Goal: Information Seeking & Learning: Learn about a topic

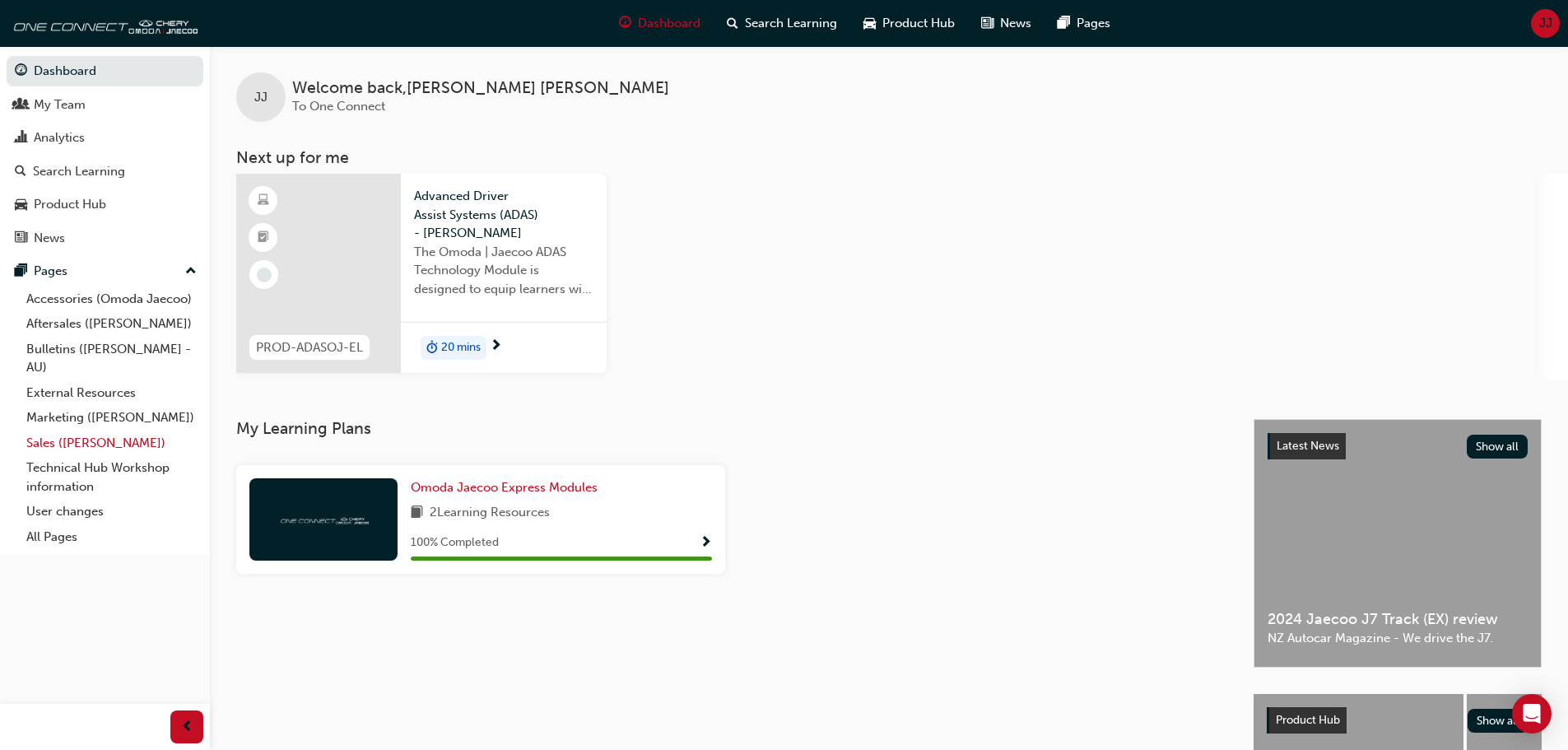
click at [92, 444] on link "Sales ([PERSON_NAME])" at bounding box center [111, 442] width 183 height 25
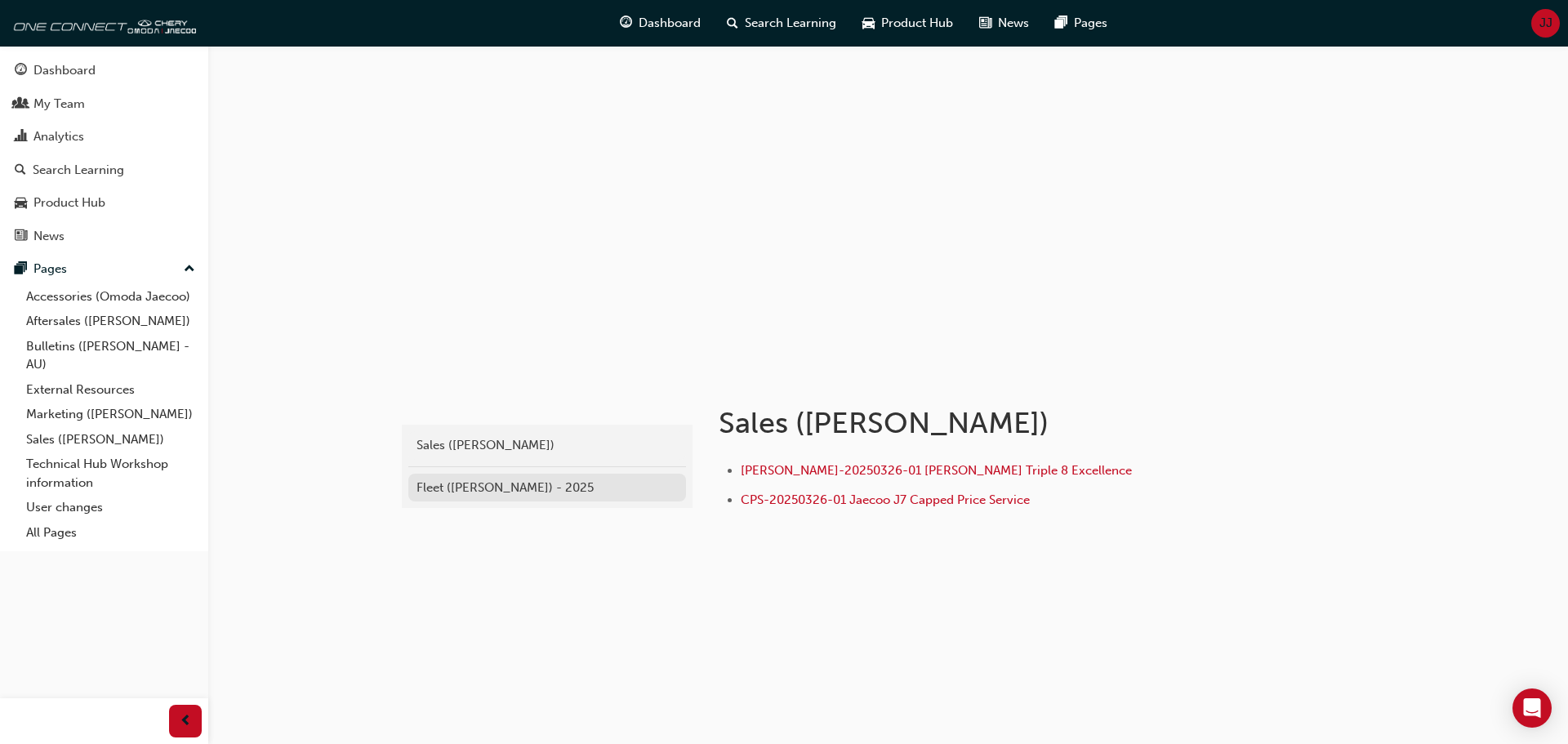
click at [539, 486] on div "Fleet ([PERSON_NAME]) - 2025" at bounding box center [547, 488] width 262 height 19
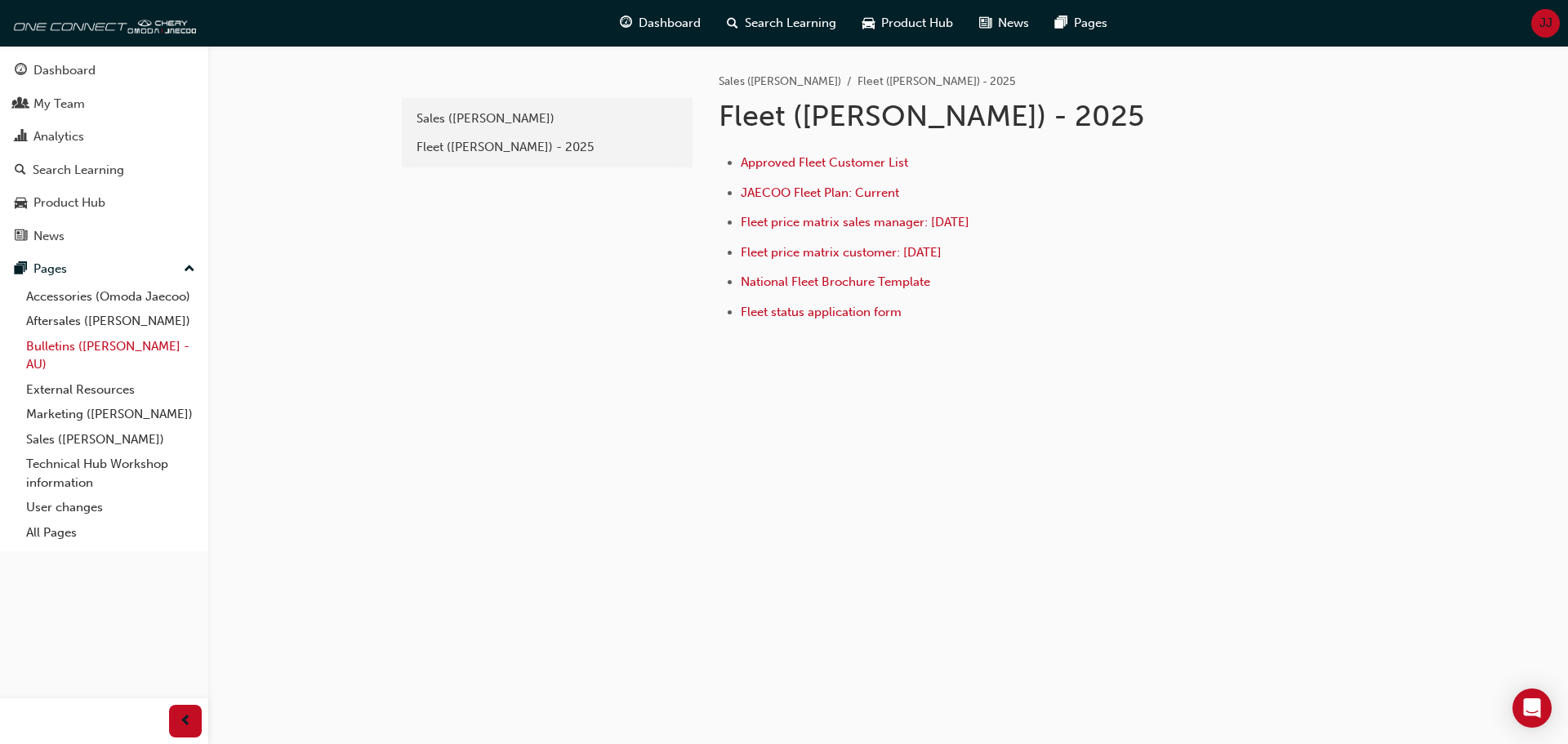
click at [89, 346] on link "Bulletins ([PERSON_NAME] - AU)" at bounding box center [110, 356] width 182 height 43
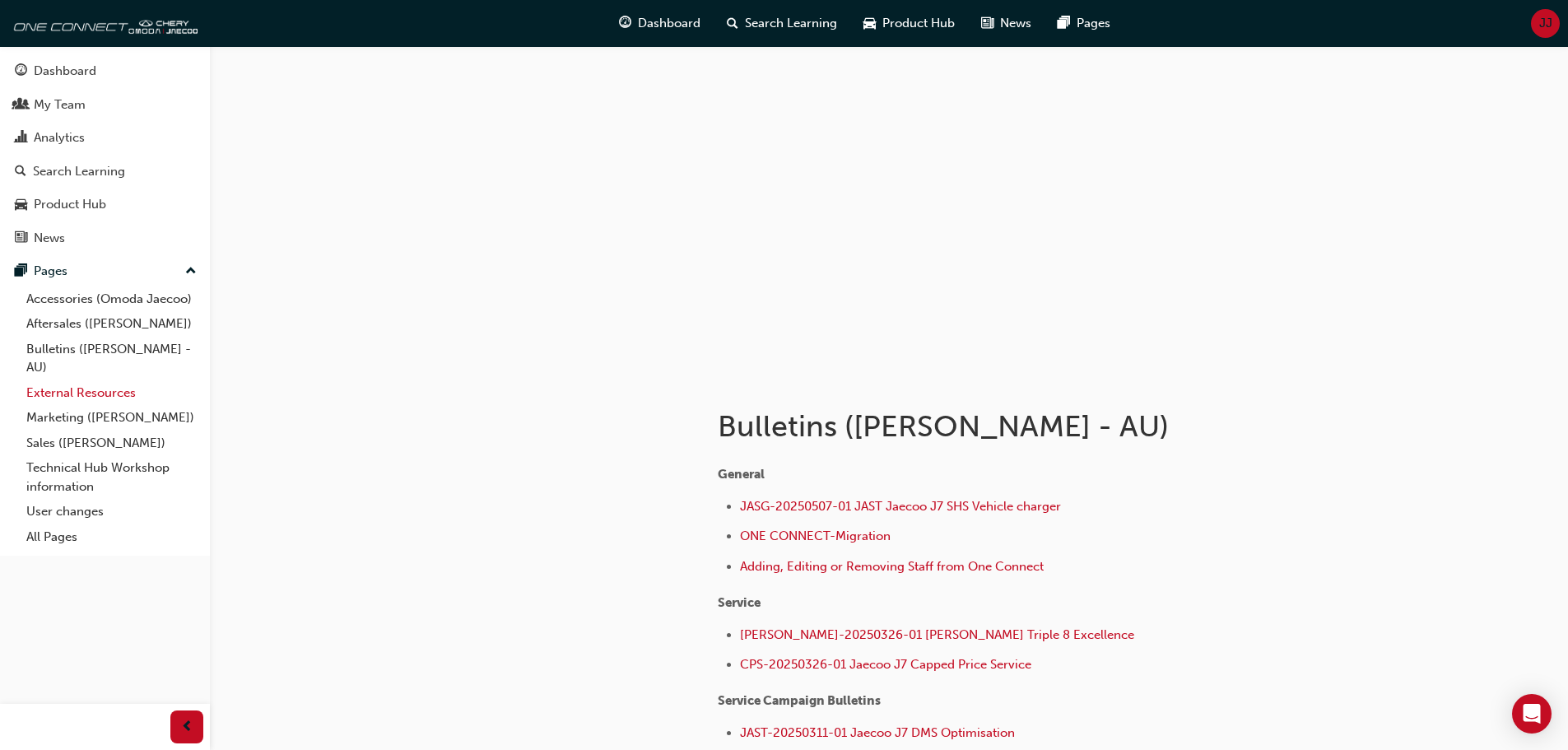
click at [90, 390] on link "External Resources" at bounding box center [111, 392] width 183 height 25
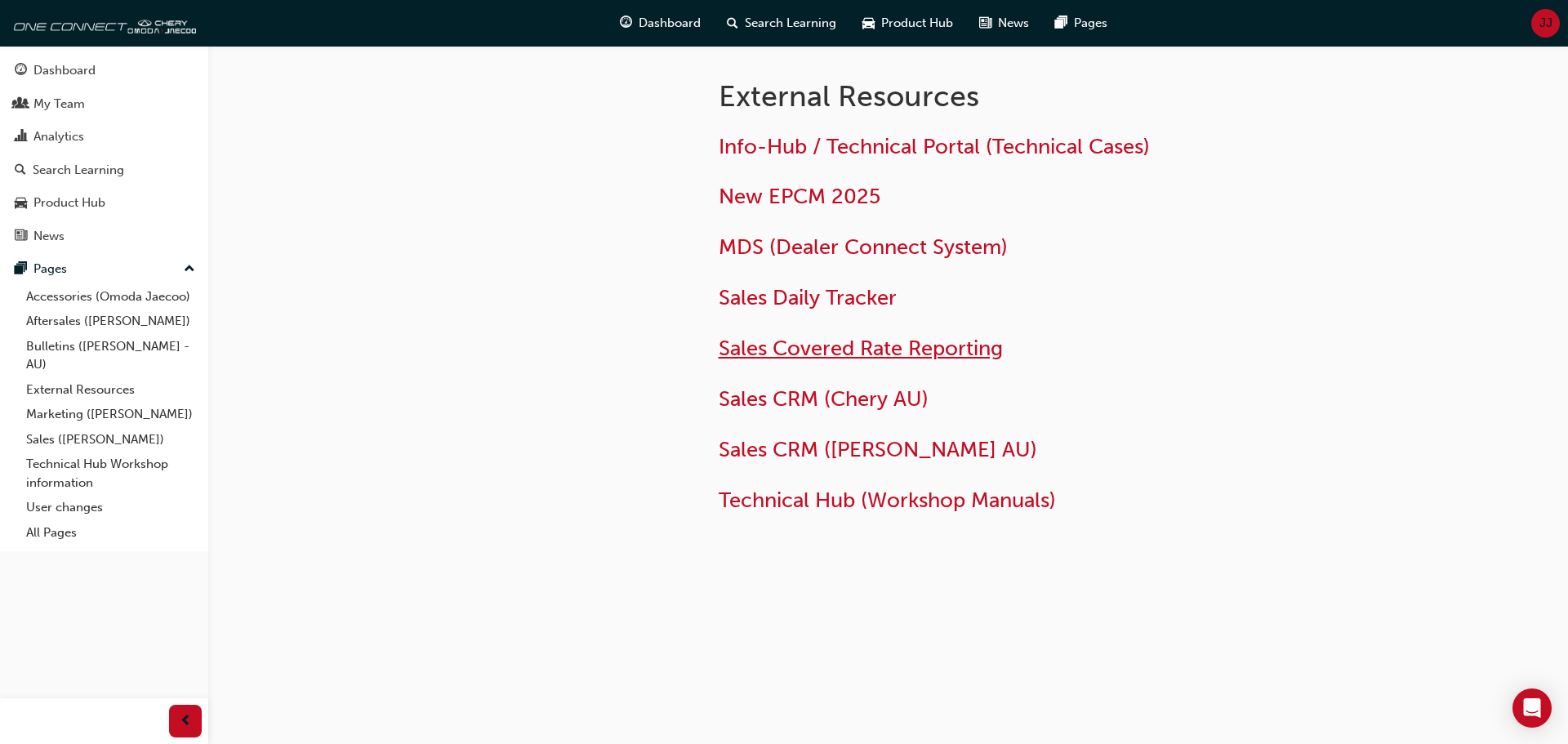
click at [839, 351] on span "Sales Covered Rate Reporting" at bounding box center [860, 347] width 284 height 25
click at [821, 192] on span "New EPCM 2025" at bounding box center [799, 196] width 162 height 25
click at [765, 393] on span "Sales CRM (Chery AU)" at bounding box center [823, 399] width 210 height 25
click at [83, 341] on link "Bulletins ([PERSON_NAME] - AU)" at bounding box center [110, 356] width 182 height 43
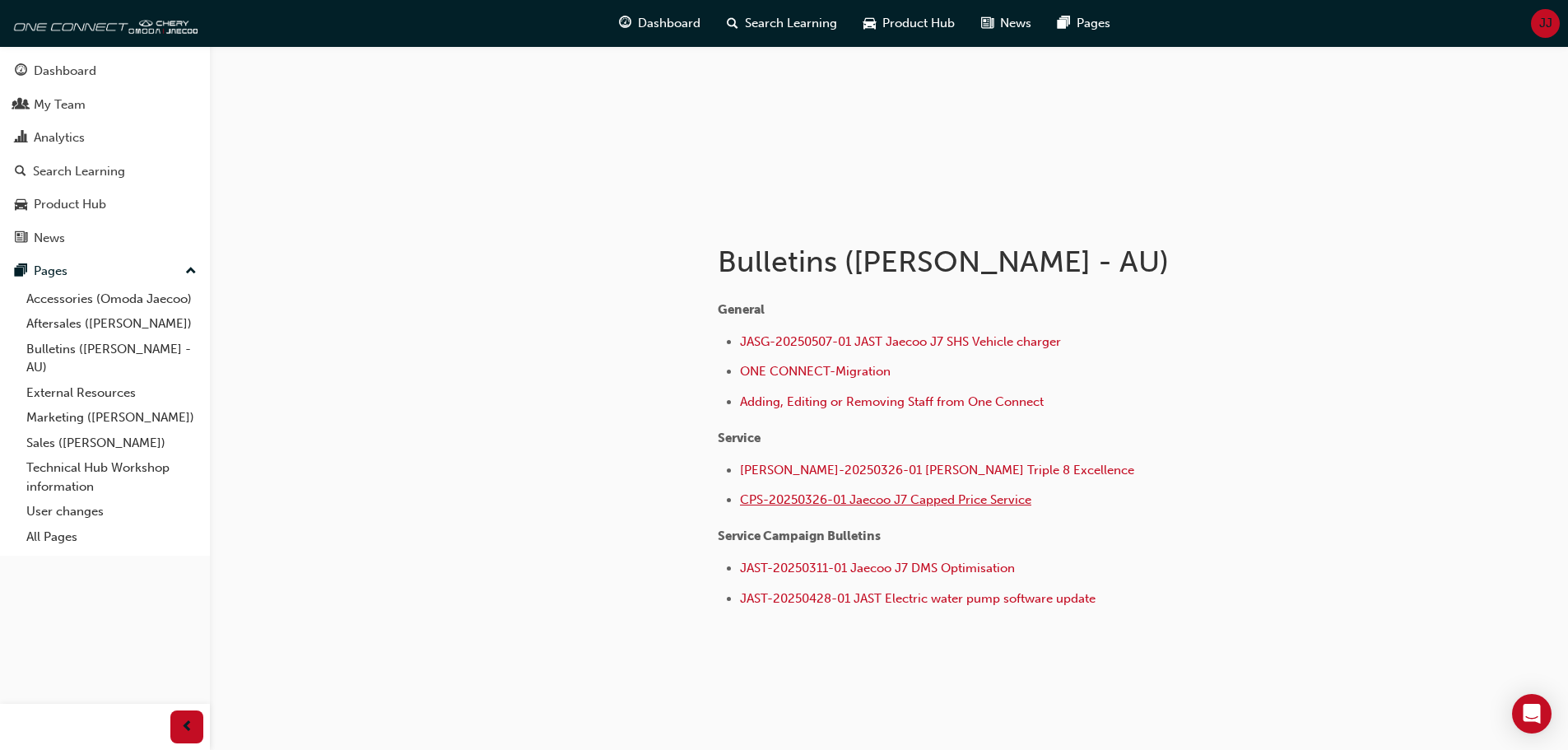
scroll to position [186, 0]
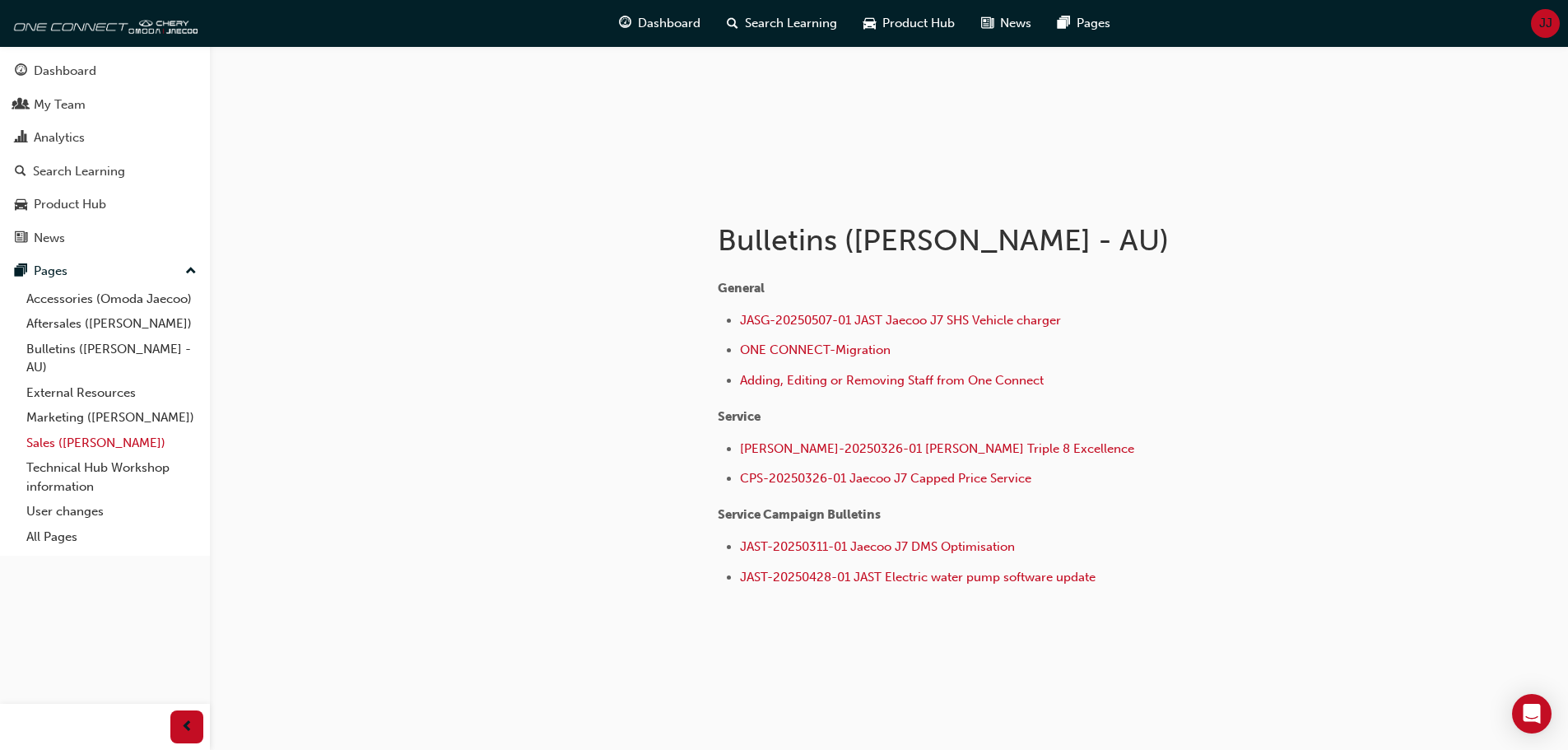
click at [118, 433] on link "Sales ([PERSON_NAME])" at bounding box center [111, 442] width 183 height 25
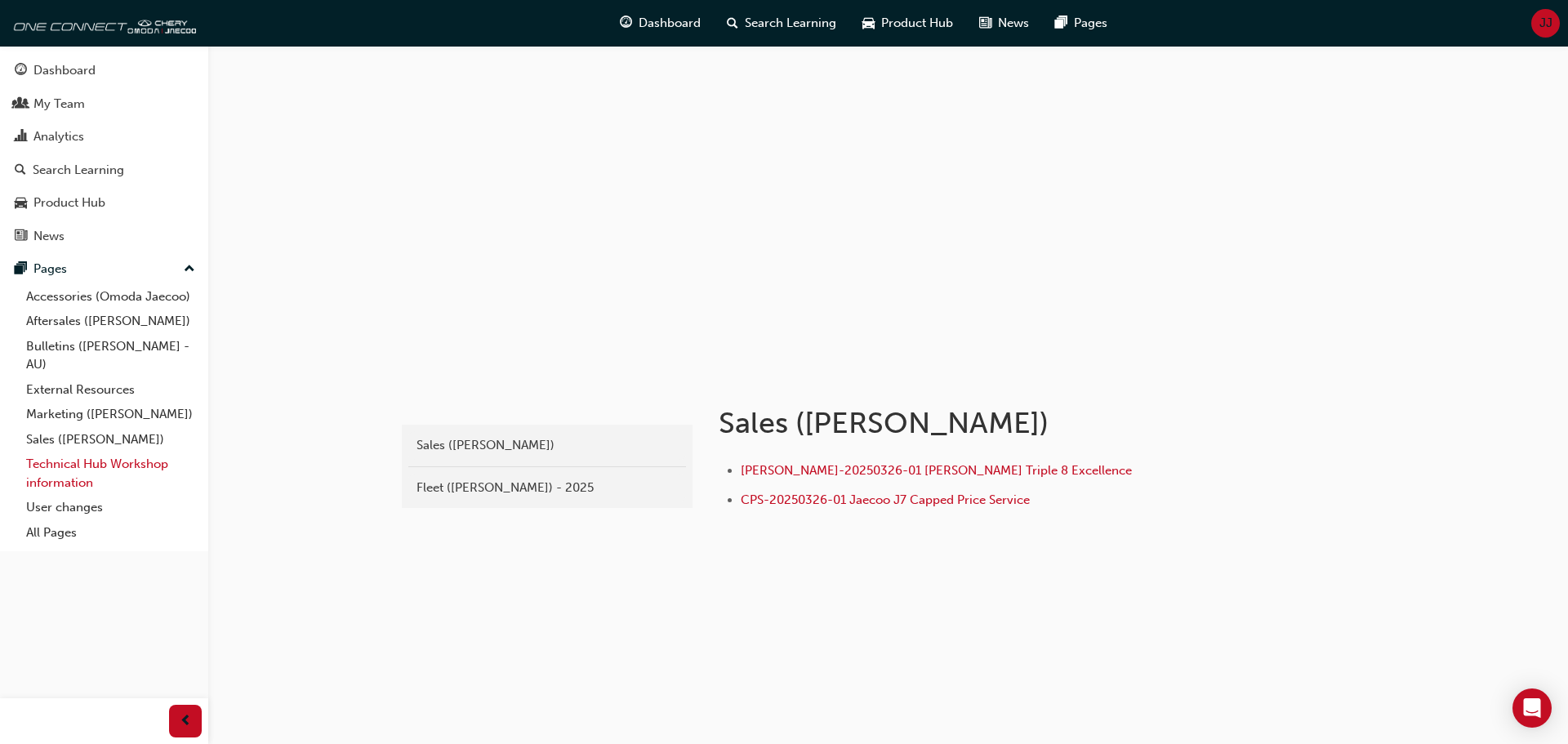
click at [109, 458] on link "Technical Hub Workshop information" at bounding box center [110, 473] width 182 height 43
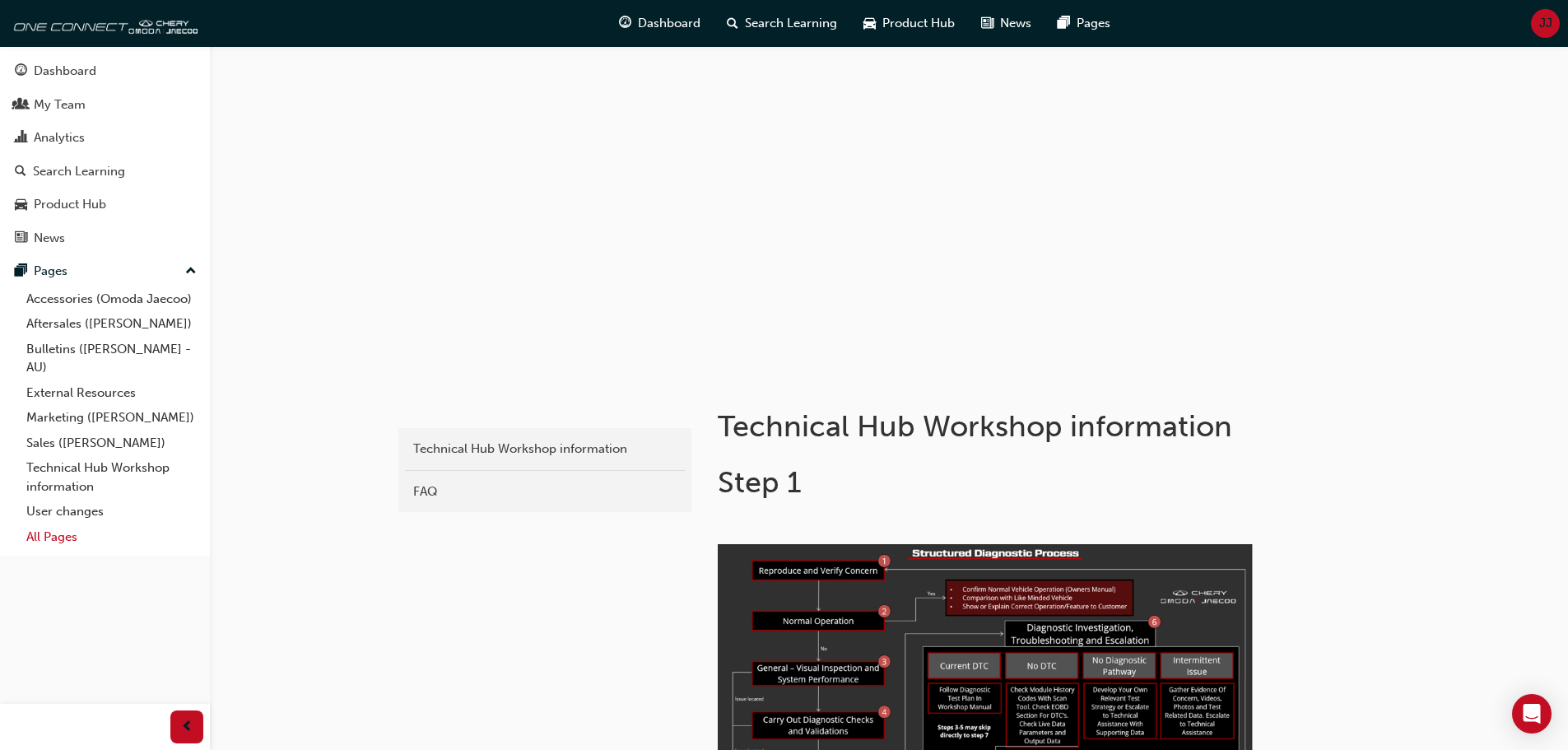
click at [66, 529] on link "All Pages" at bounding box center [111, 536] width 183 height 25
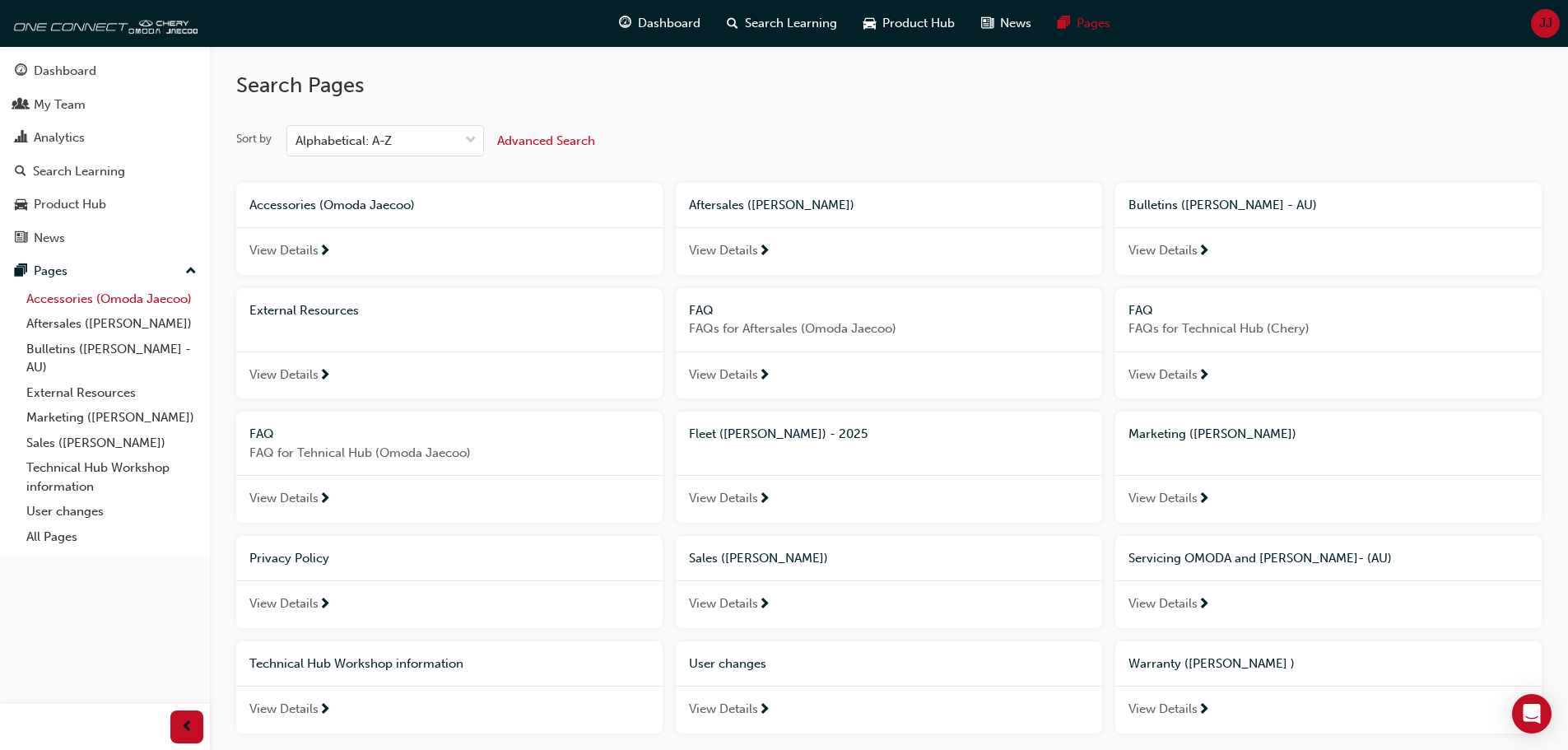
click at [74, 297] on link "Accessories (Omoda Jaecoo)" at bounding box center [111, 298] width 183 height 25
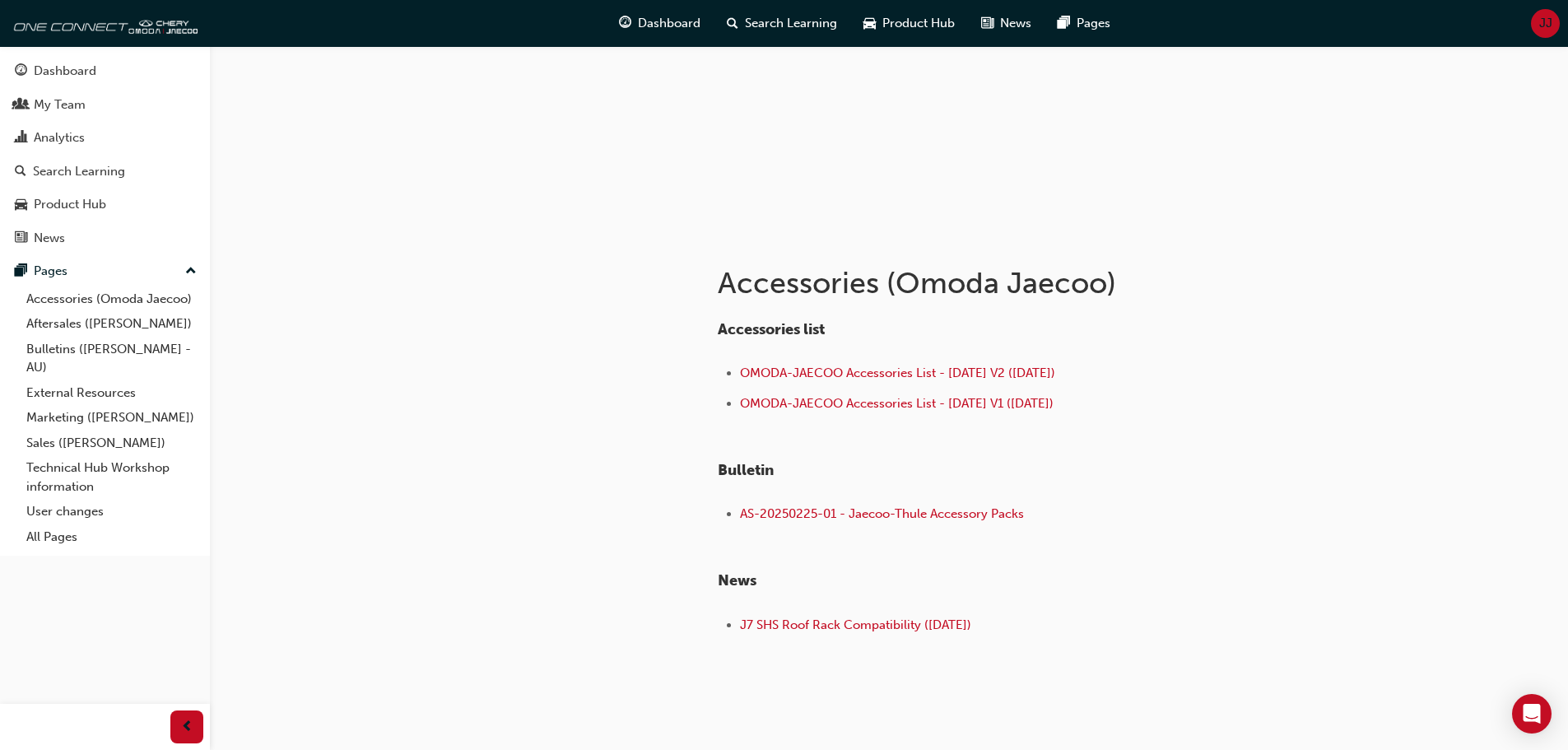
scroll to position [164, 0]
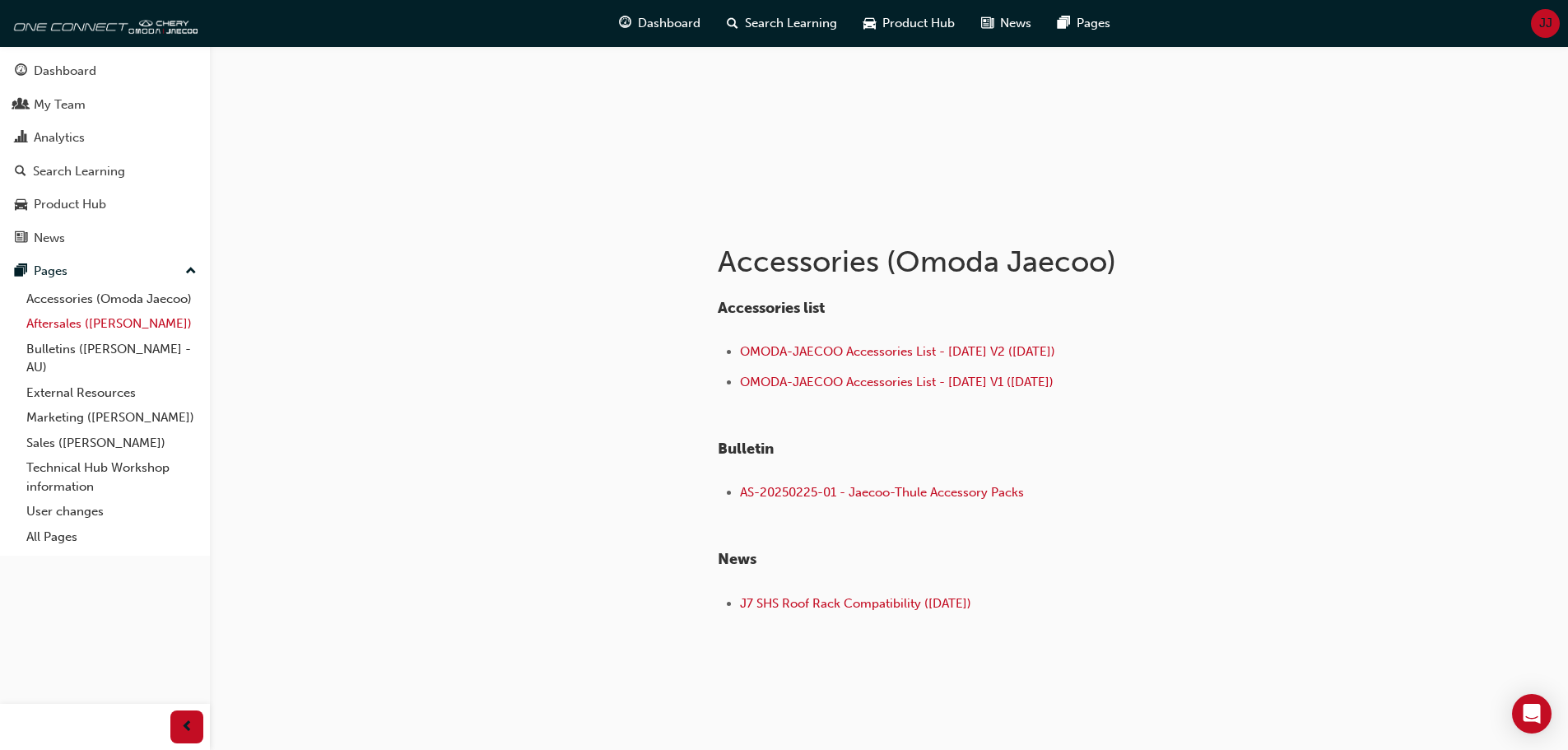
click at [143, 325] on link "Aftersales ([PERSON_NAME])" at bounding box center [111, 323] width 183 height 25
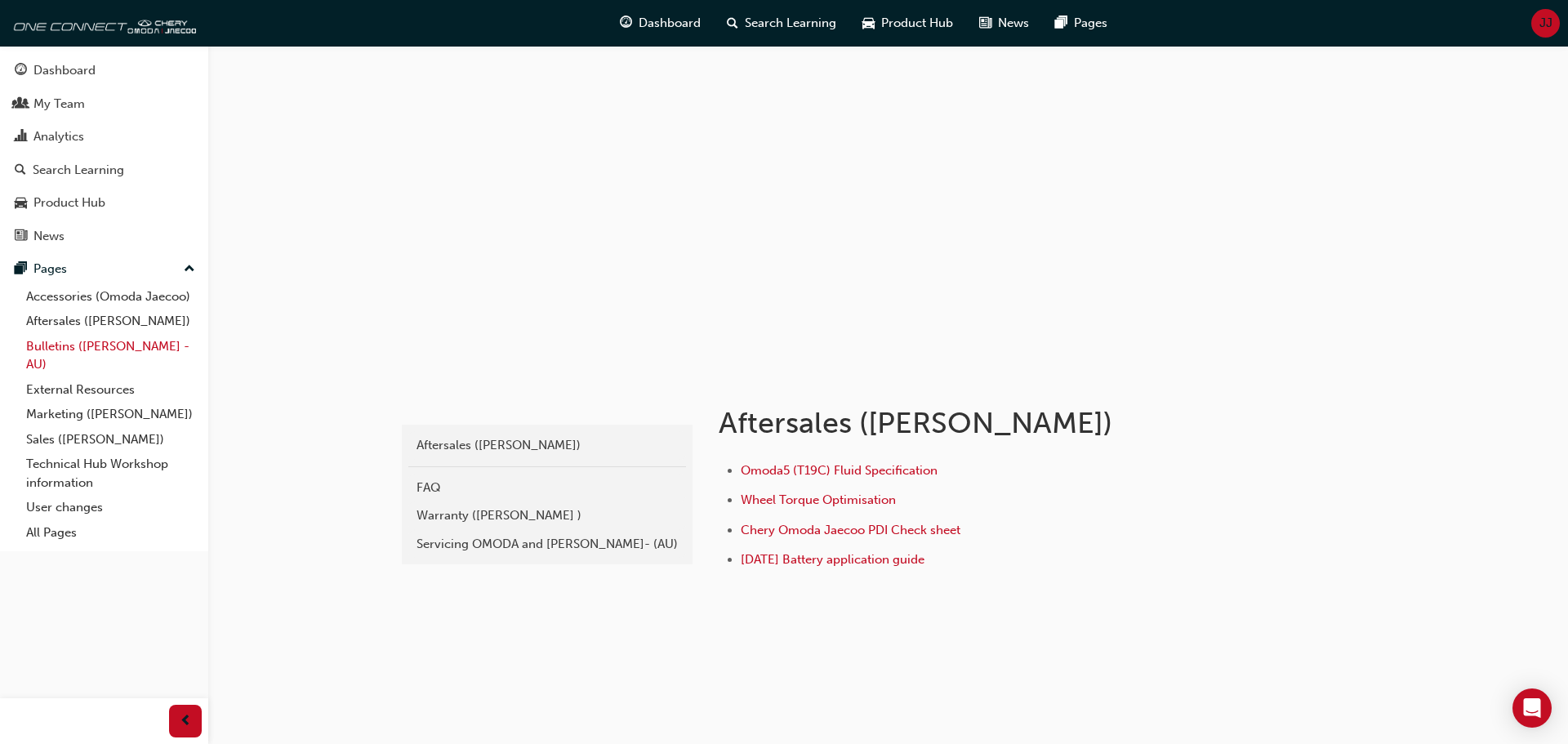
click at [141, 343] on link "Bulletins ([PERSON_NAME] - AU)" at bounding box center [110, 356] width 182 height 43
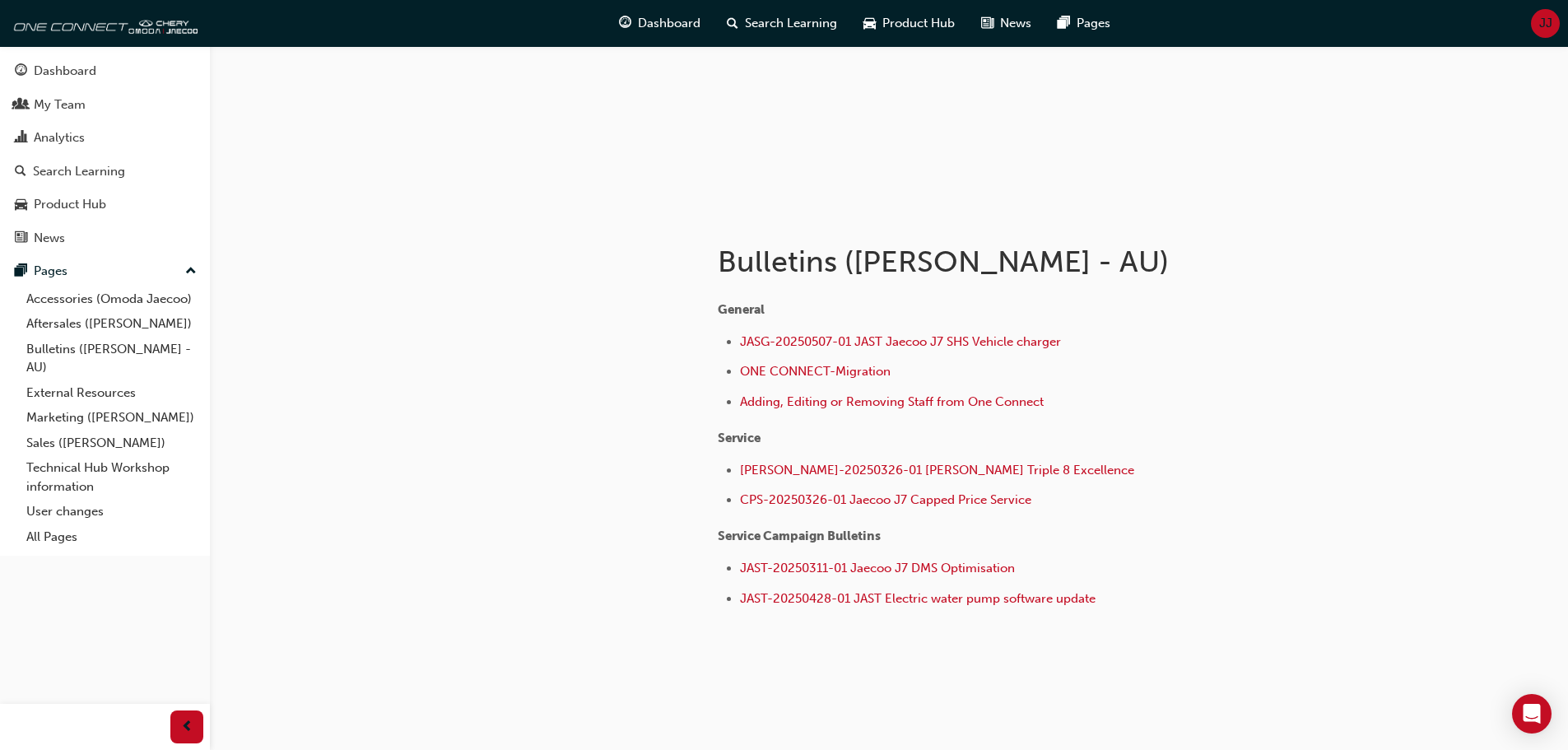
scroll to position [186, 0]
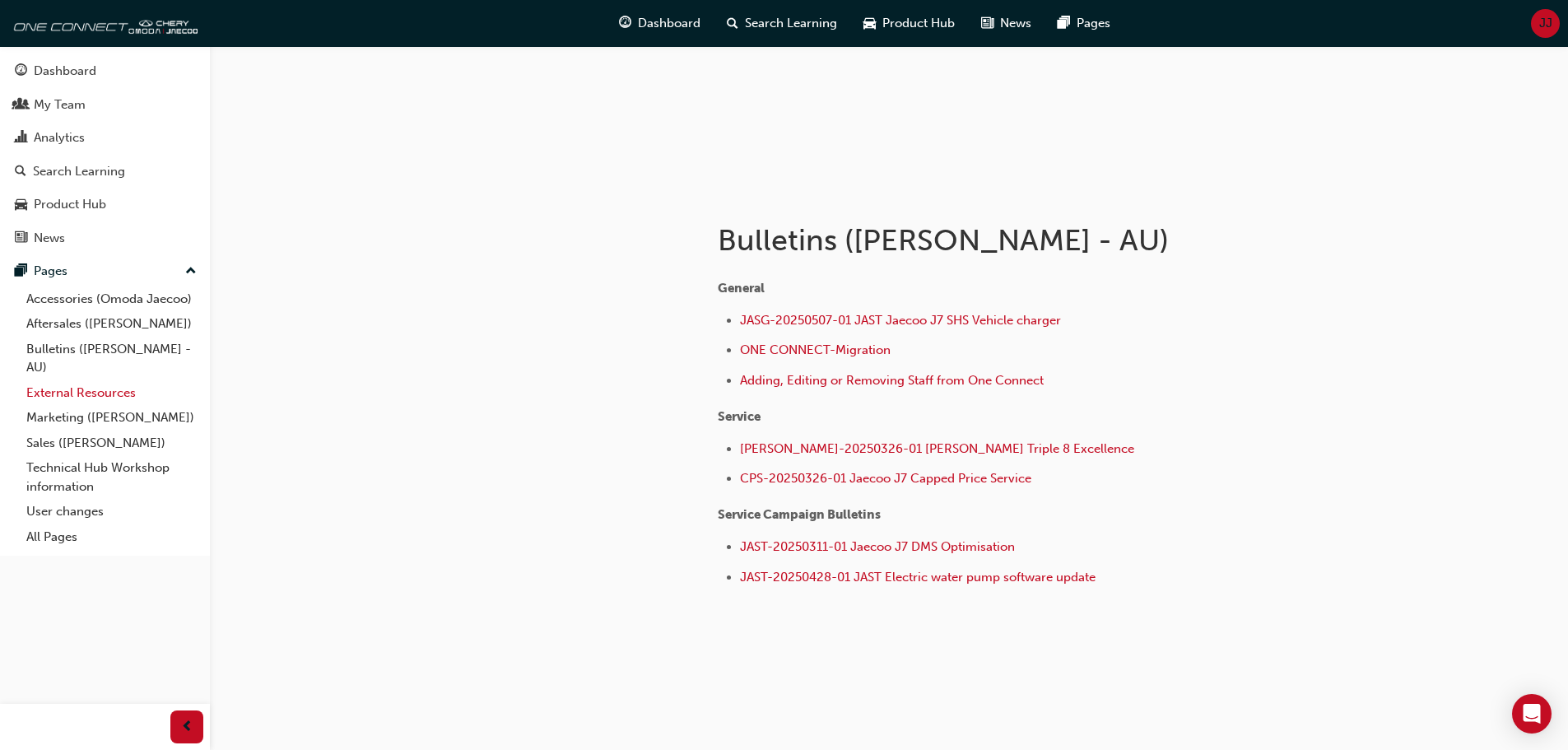
click at [102, 400] on link "External Resources" at bounding box center [111, 392] width 183 height 25
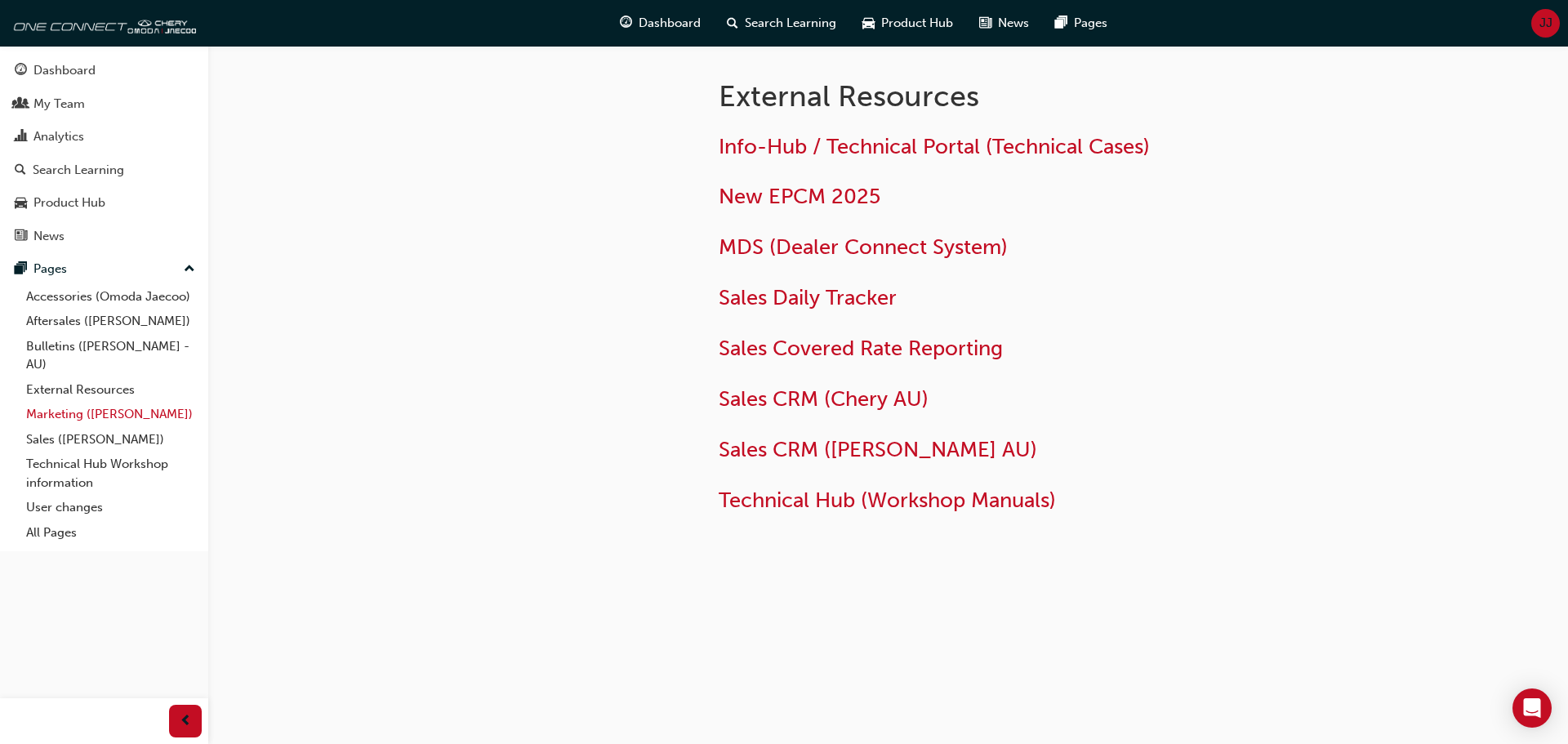
click at [116, 413] on link "Marketing ([PERSON_NAME])" at bounding box center [110, 413] width 182 height 25
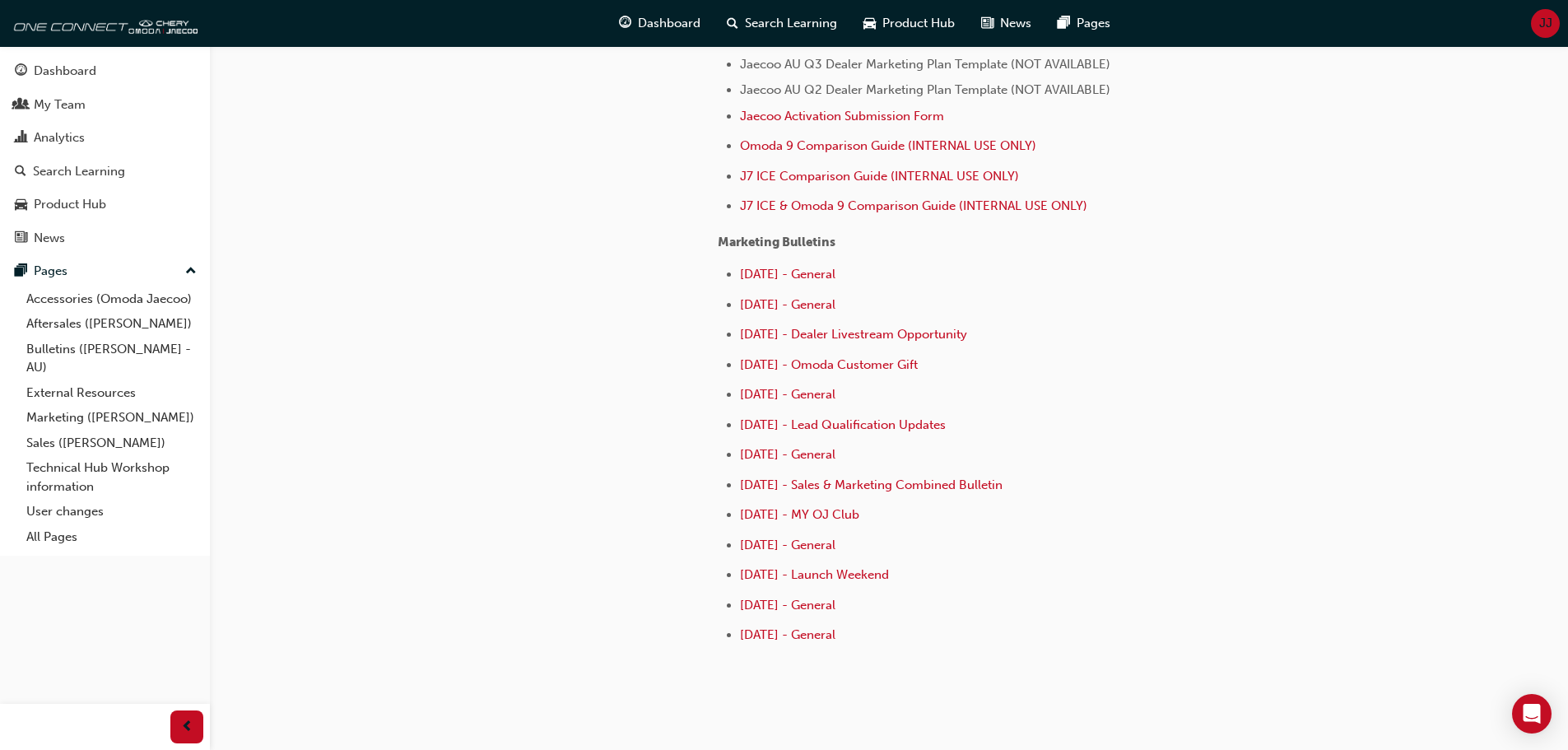
scroll to position [726, 0]
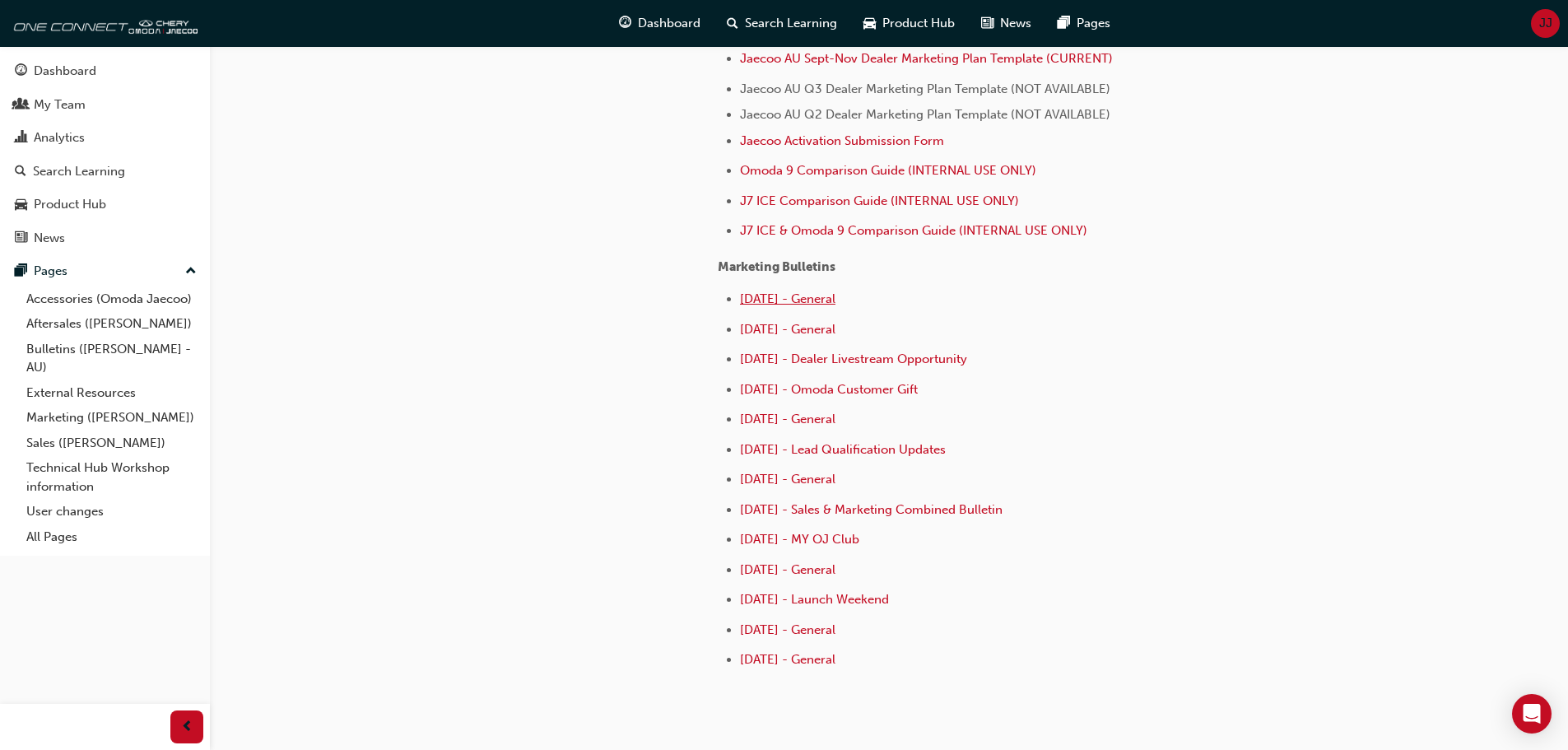
click at [771, 300] on span "[DATE] - General" at bounding box center [788, 298] width 96 height 15
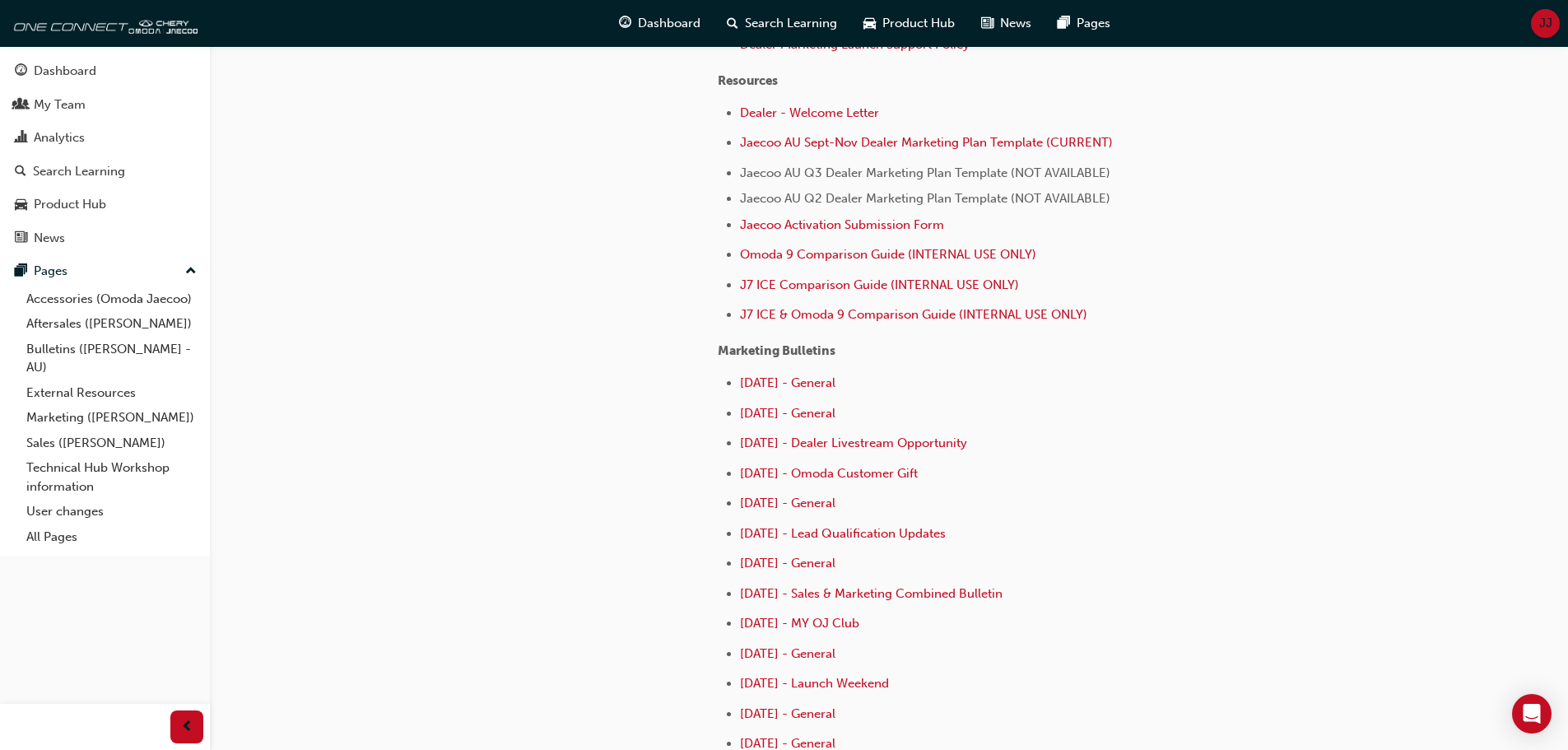
scroll to position [658, 0]
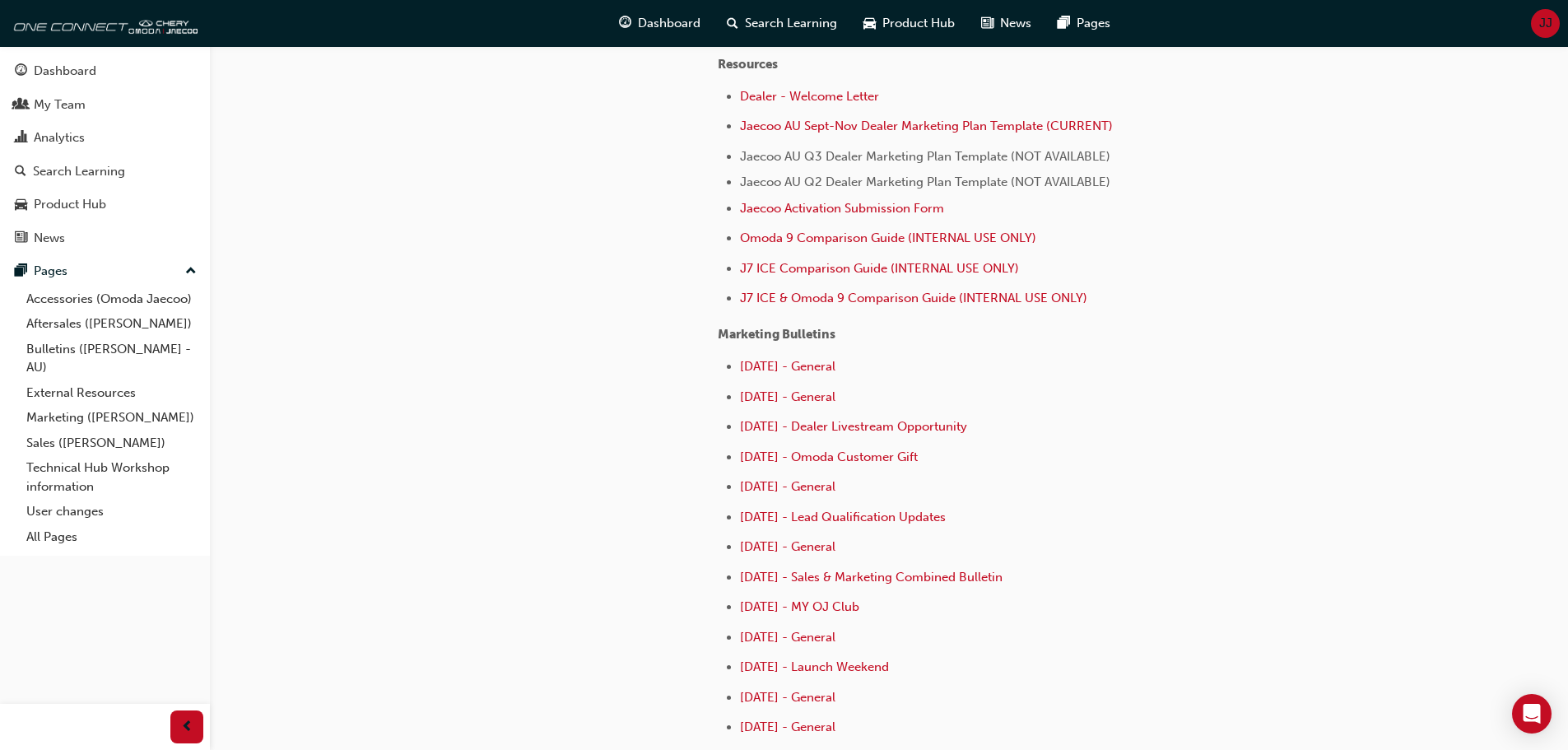
click at [1161, 409] on li "[DATE] - General" at bounding box center [996, 398] width 513 height 23
click at [112, 199] on div "Product Hub" at bounding box center [105, 205] width 180 height 21
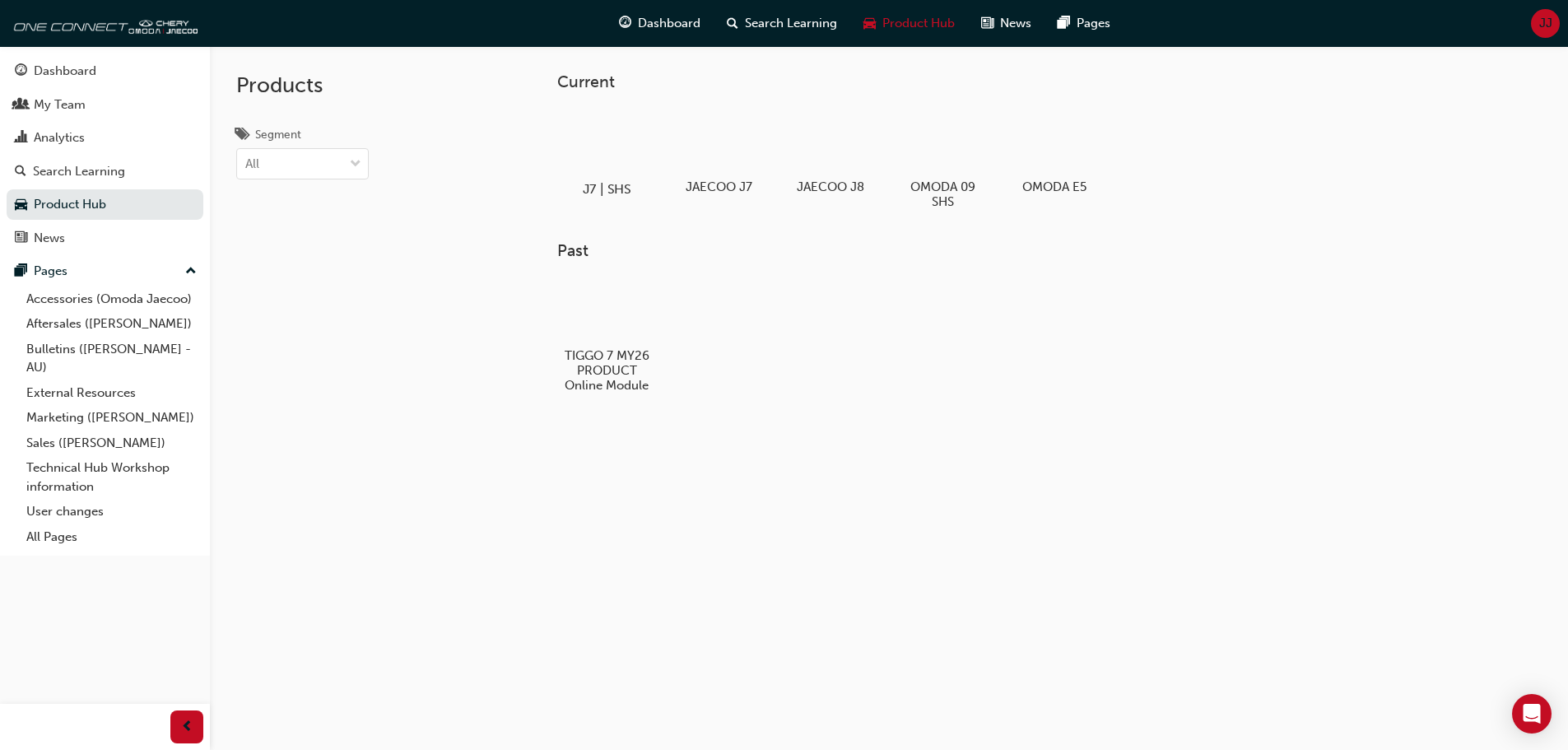
click at [617, 153] on div at bounding box center [606, 142] width 91 height 66
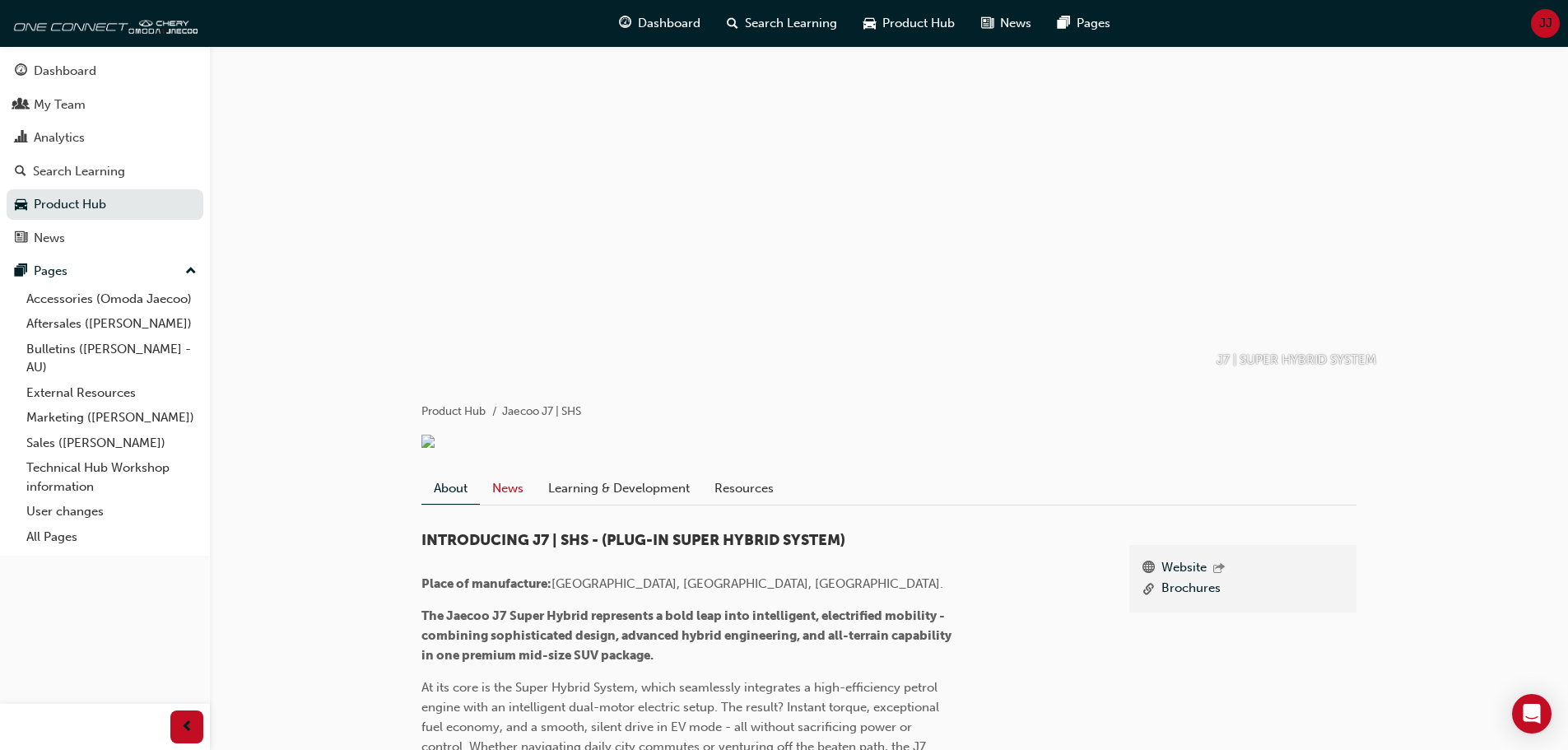
click at [514, 504] on link "News" at bounding box center [508, 487] width 56 height 31
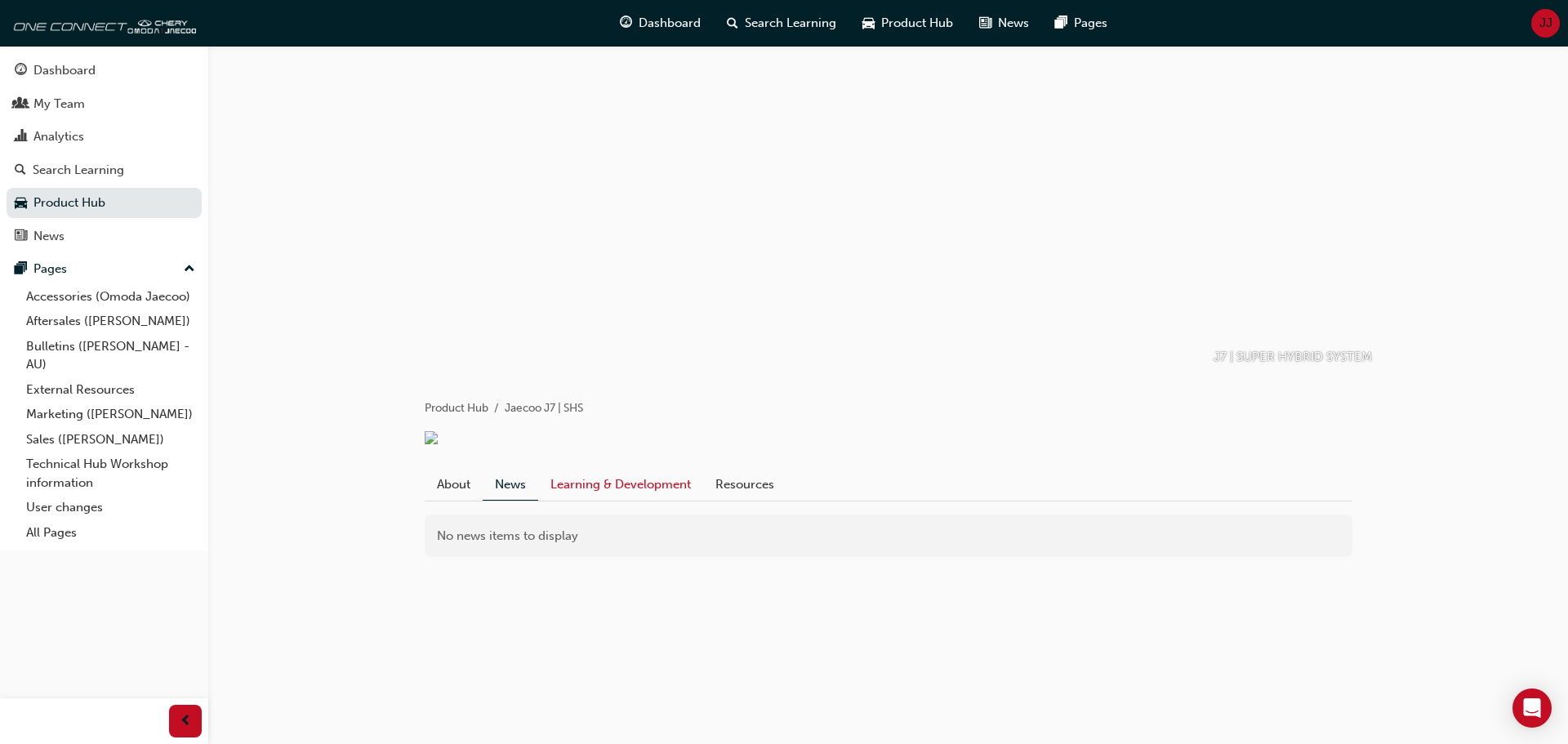
click at [599, 500] on link "Learning & Development" at bounding box center [620, 483] width 165 height 31
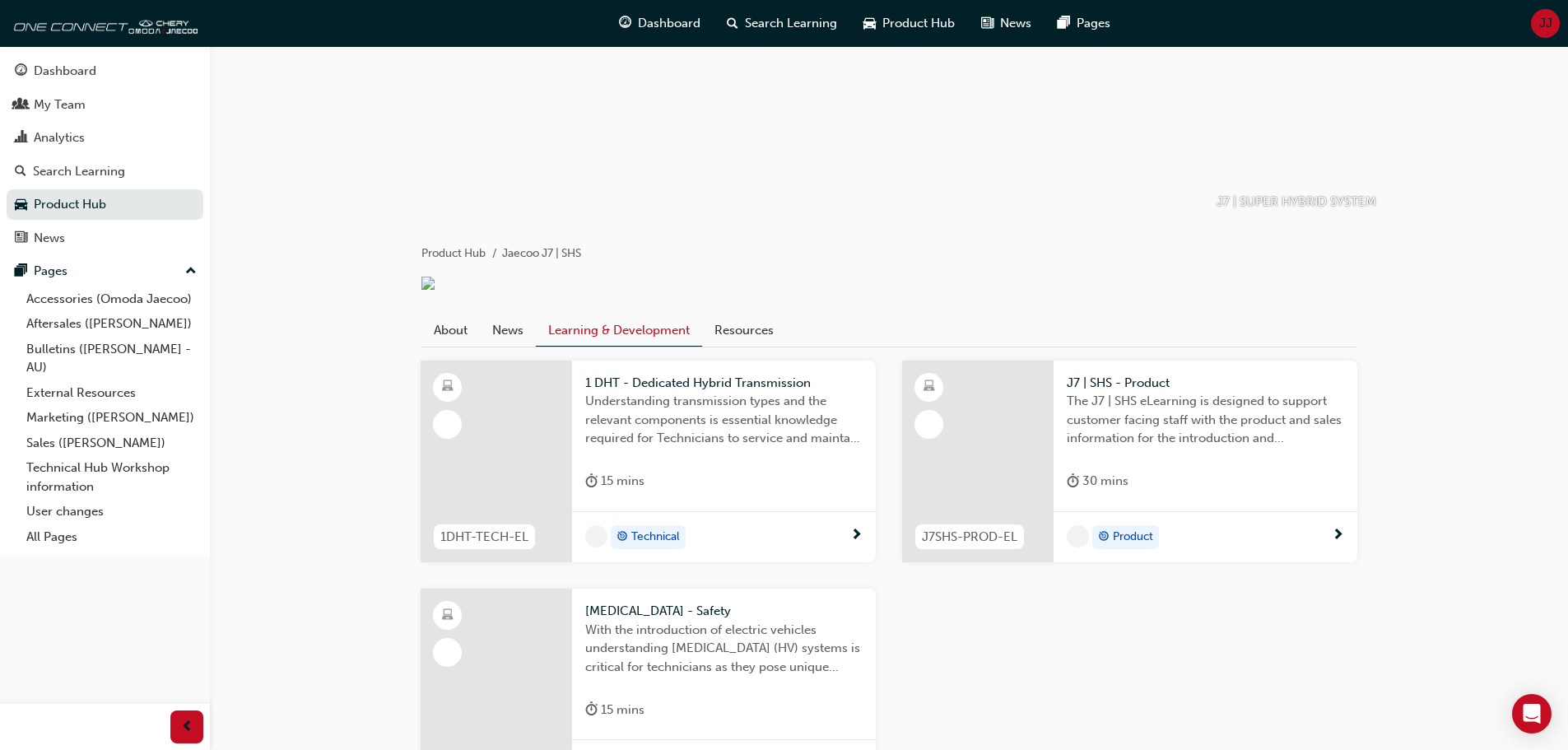
scroll to position [164, 0]
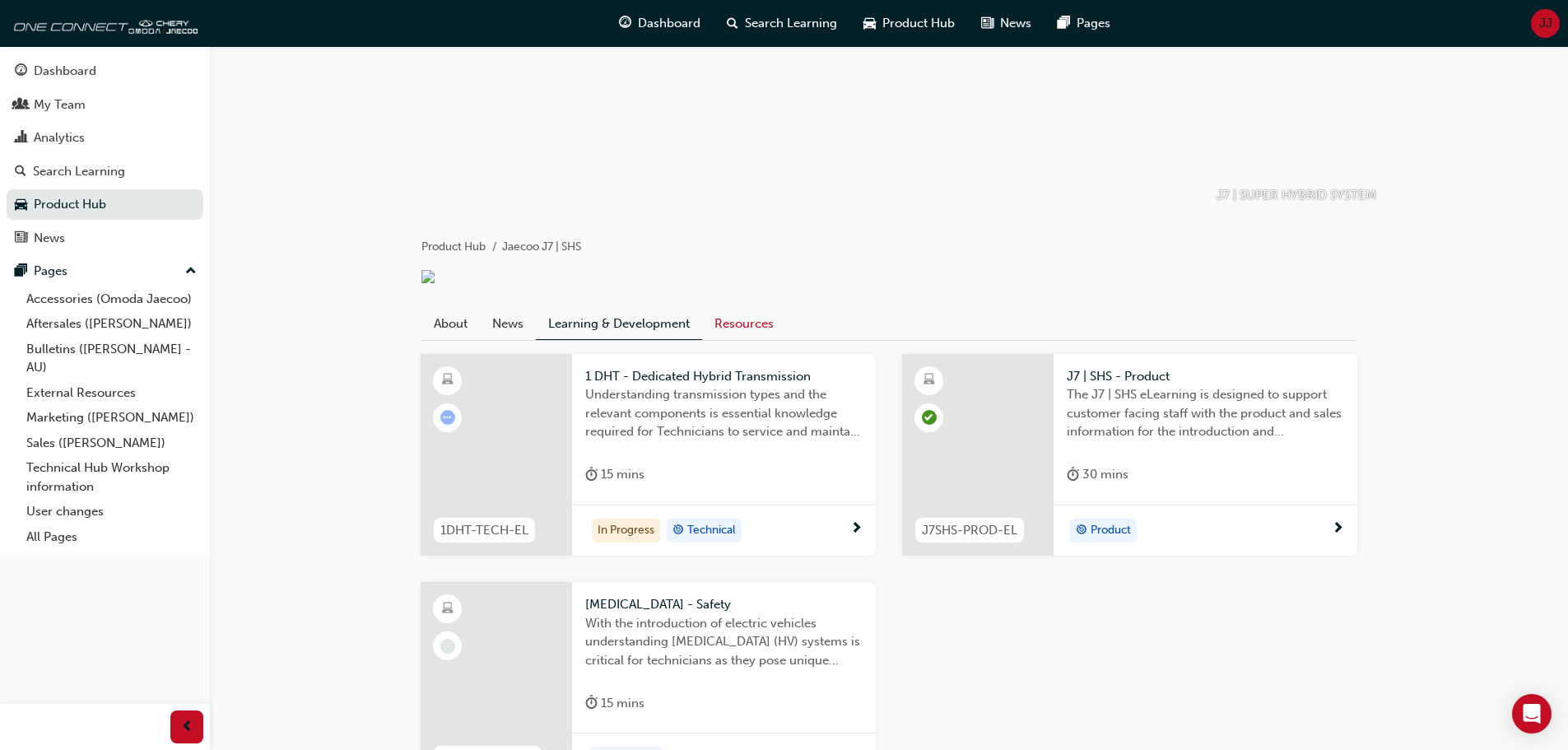
click at [761, 339] on link "Resources" at bounding box center [744, 323] width 84 height 31
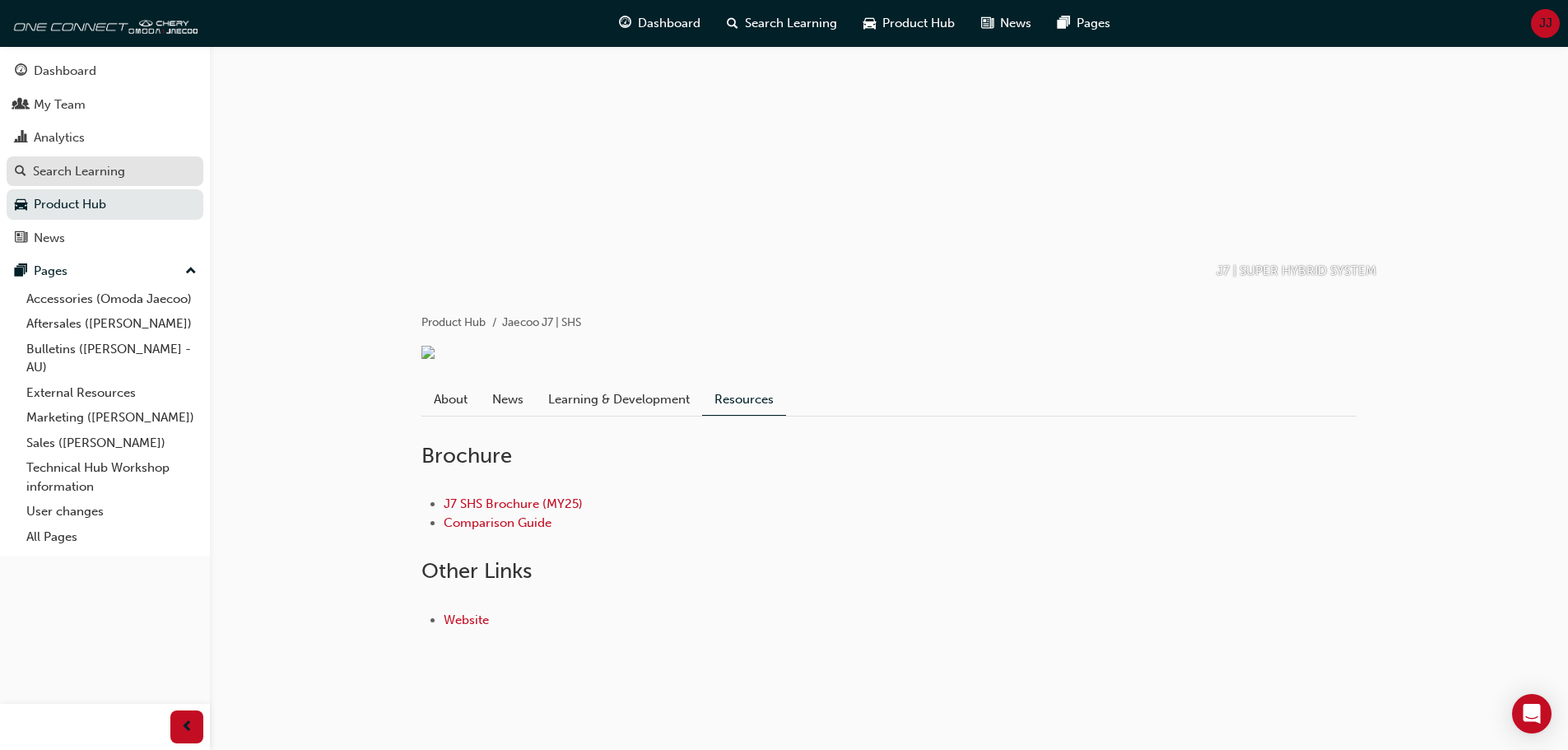
click at [56, 176] on div "Search Learning" at bounding box center [79, 172] width 92 height 19
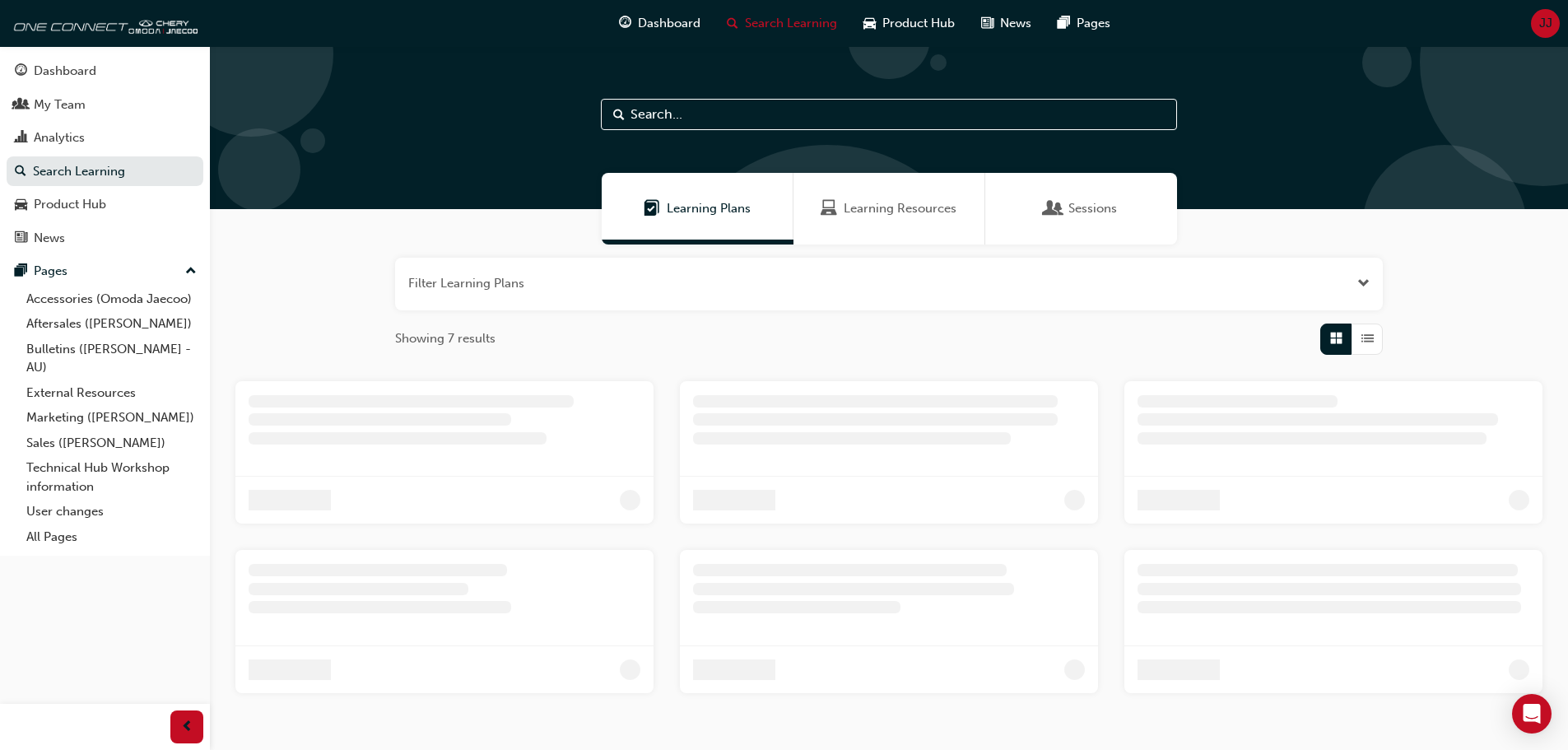
click at [63, 88] on button "Dashboard My Team Analytics Search Learning Product Hub News Pages" at bounding box center [105, 154] width 197 height 204
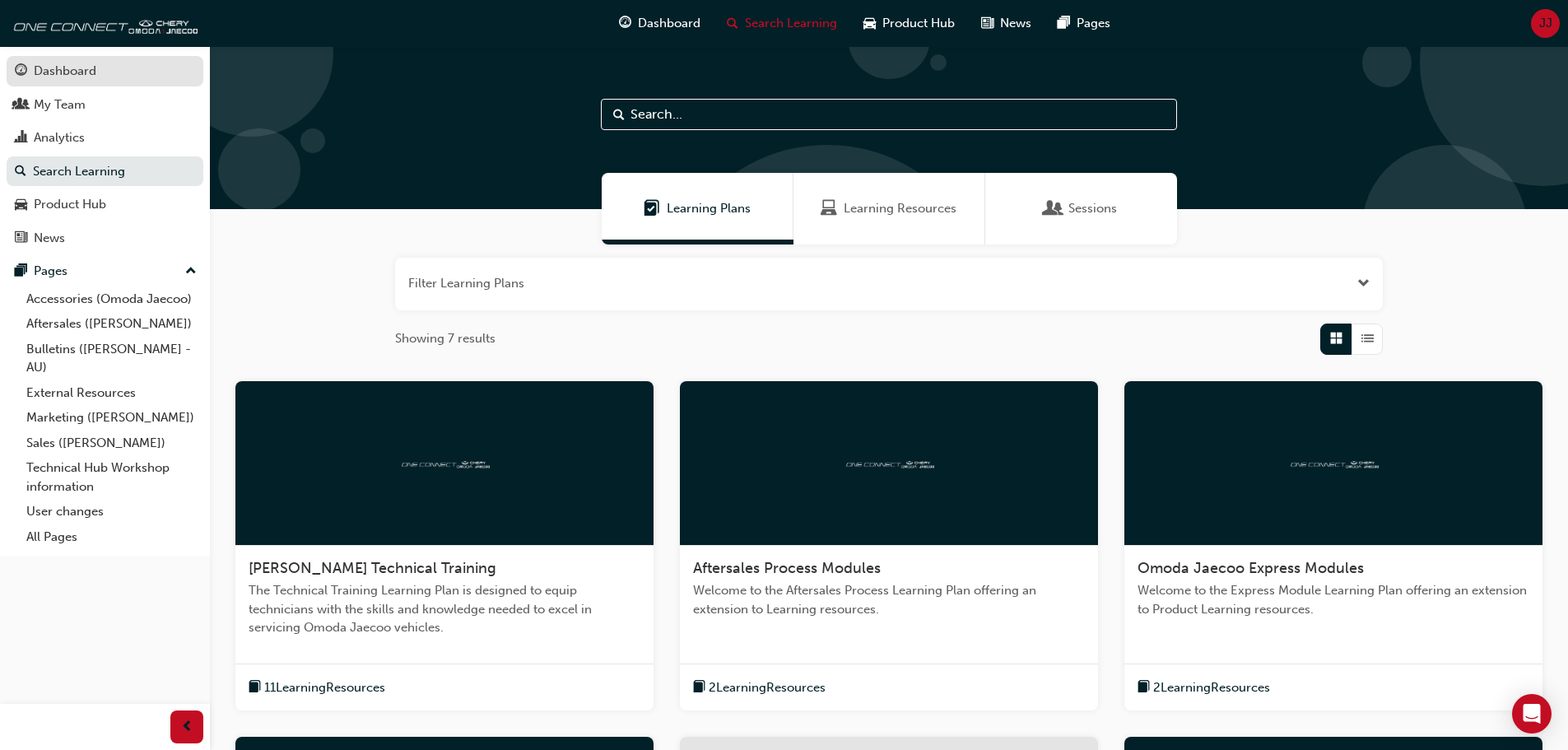
click at [63, 76] on div "Dashboard" at bounding box center [65, 71] width 63 height 19
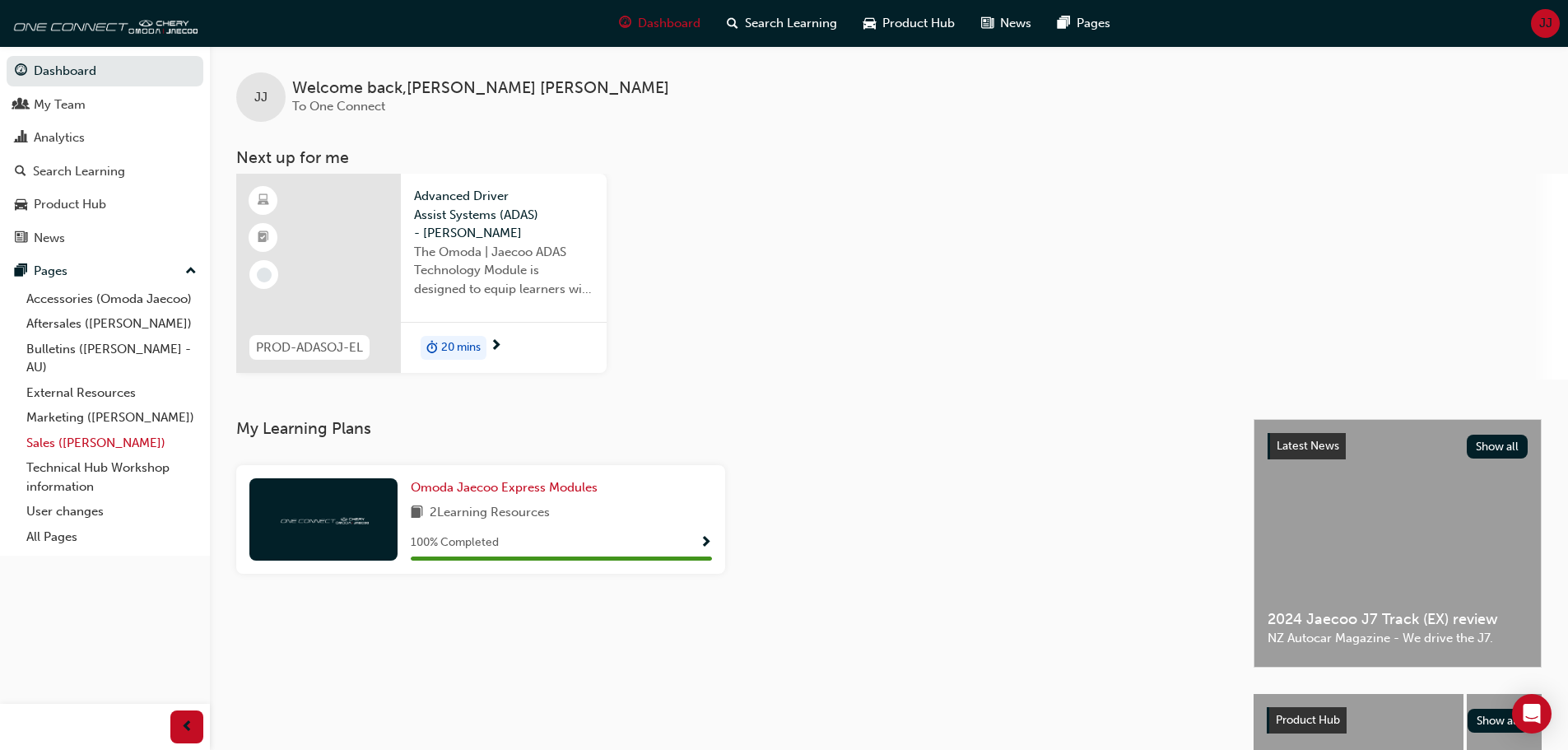
click at [111, 438] on link "Sales ([PERSON_NAME])" at bounding box center [111, 442] width 183 height 25
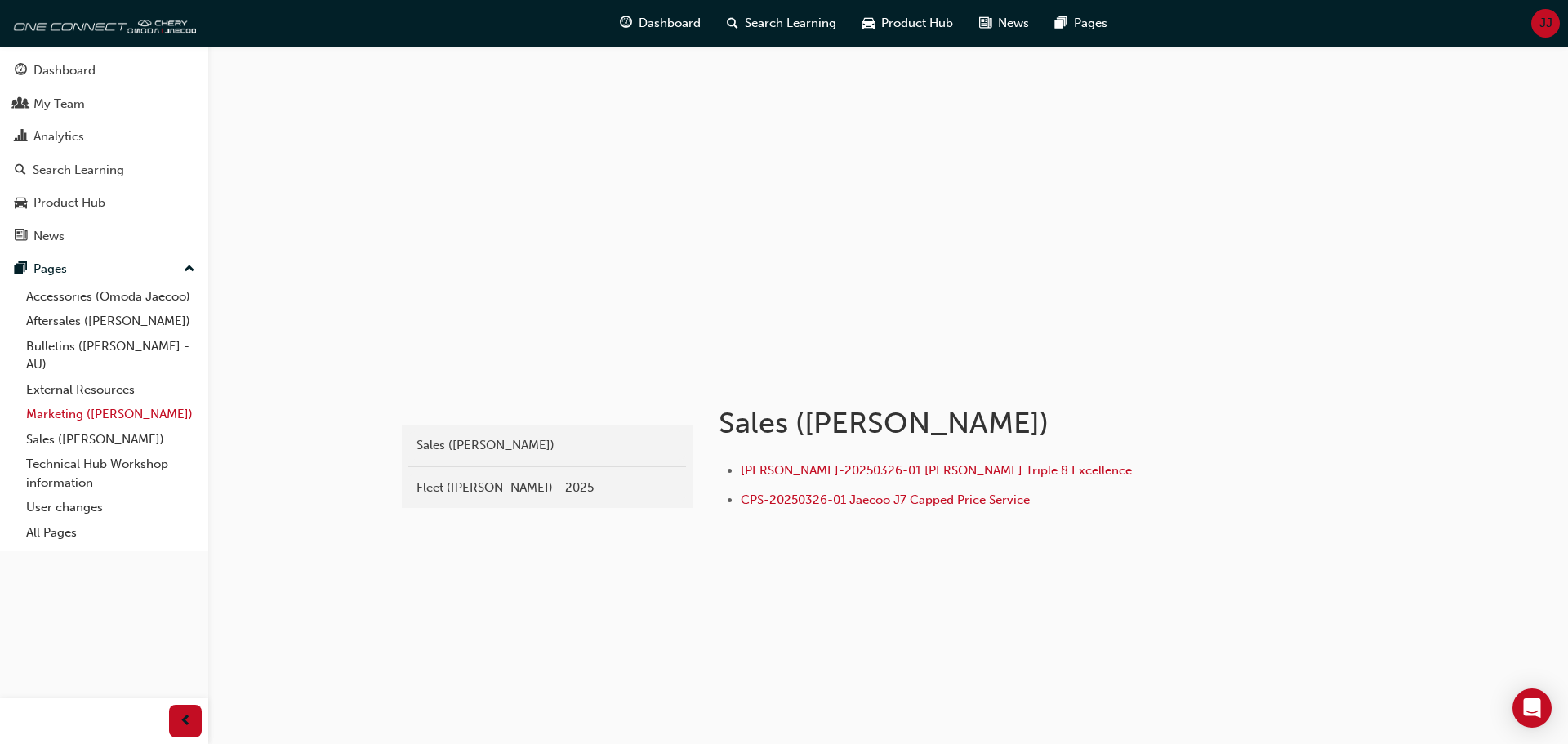
click at [108, 417] on link "Marketing ([PERSON_NAME])" at bounding box center [110, 413] width 182 height 25
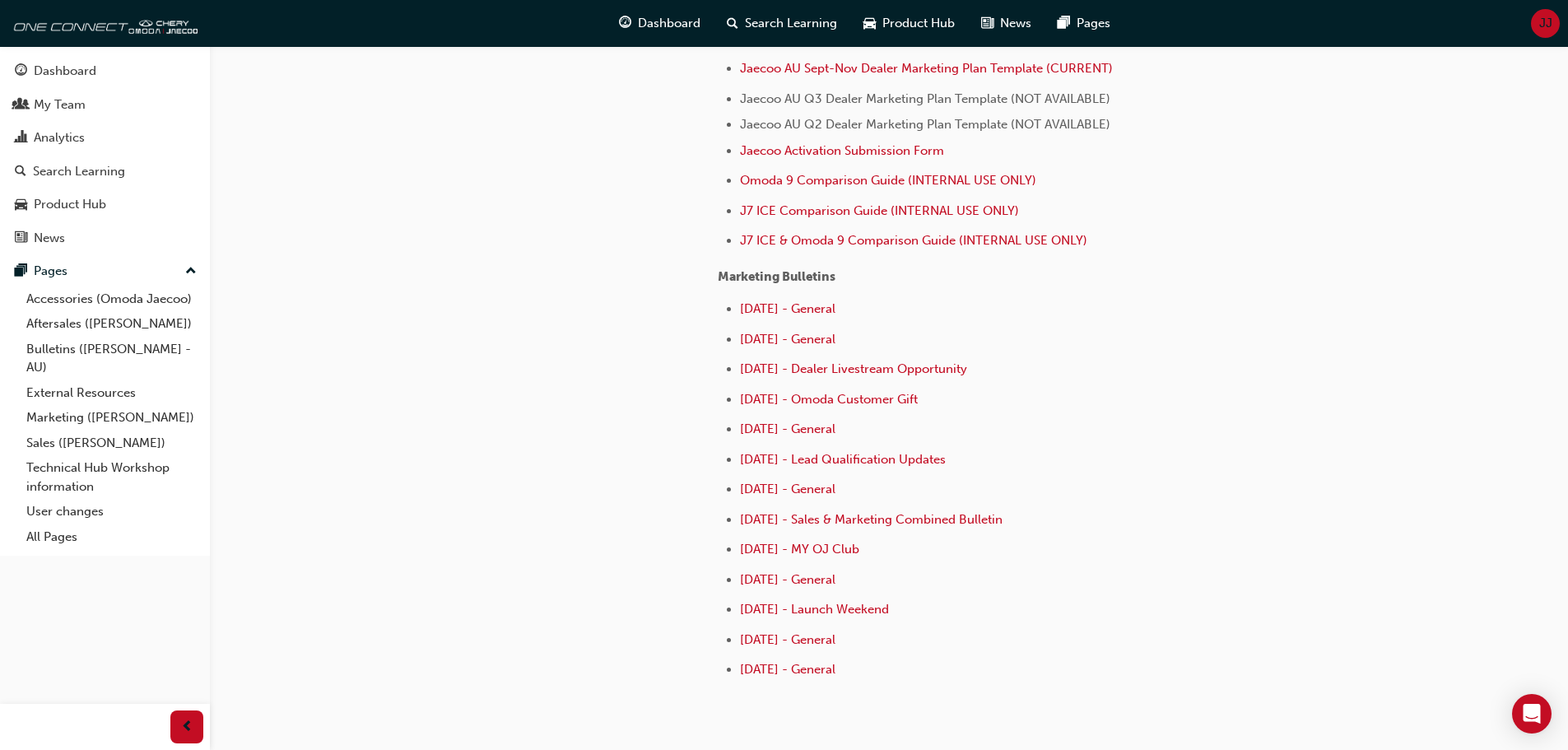
scroll to position [741, 0]
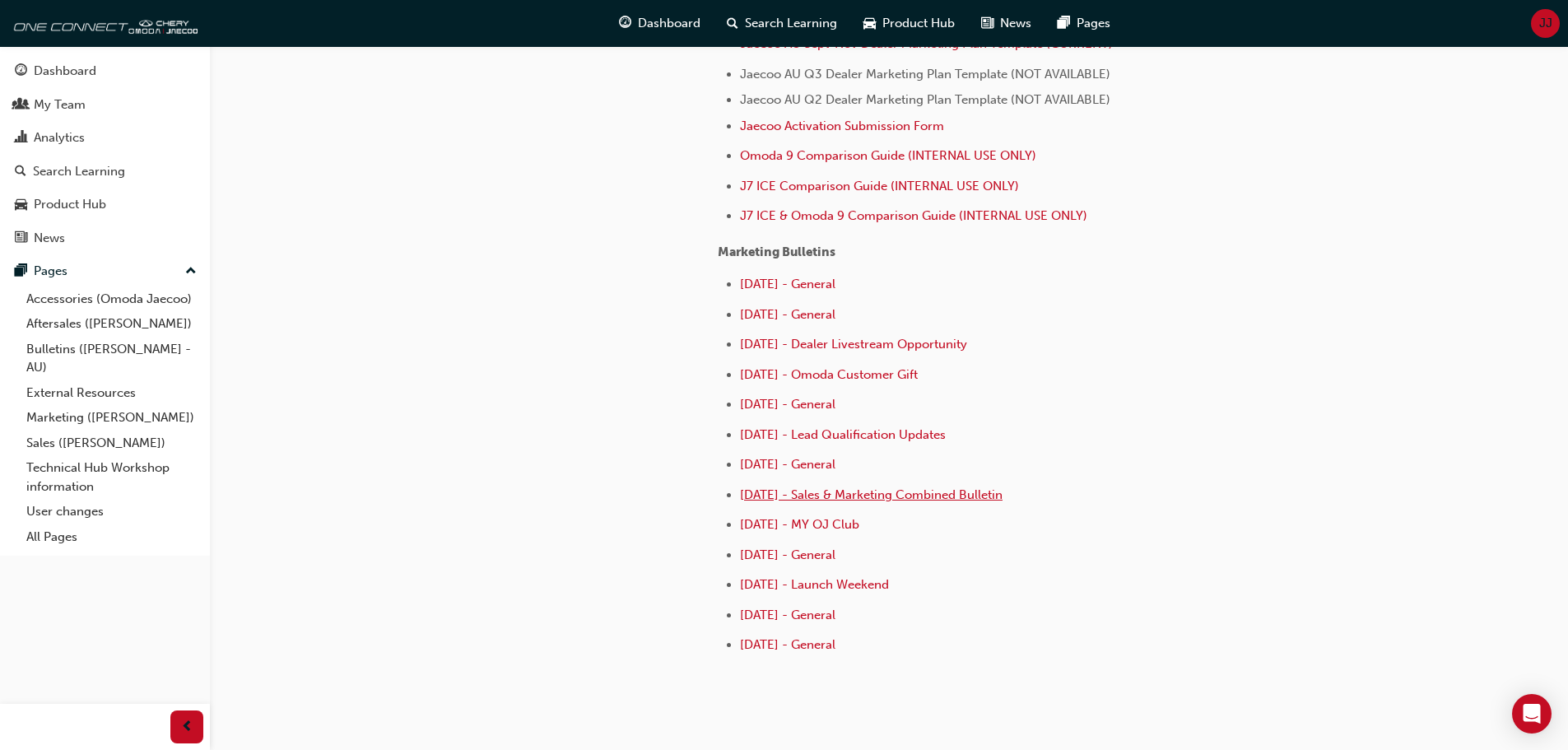
click at [774, 500] on span "[DATE] - Sales & Marketing Combined Bulletin" at bounding box center [871, 495] width 263 height 15
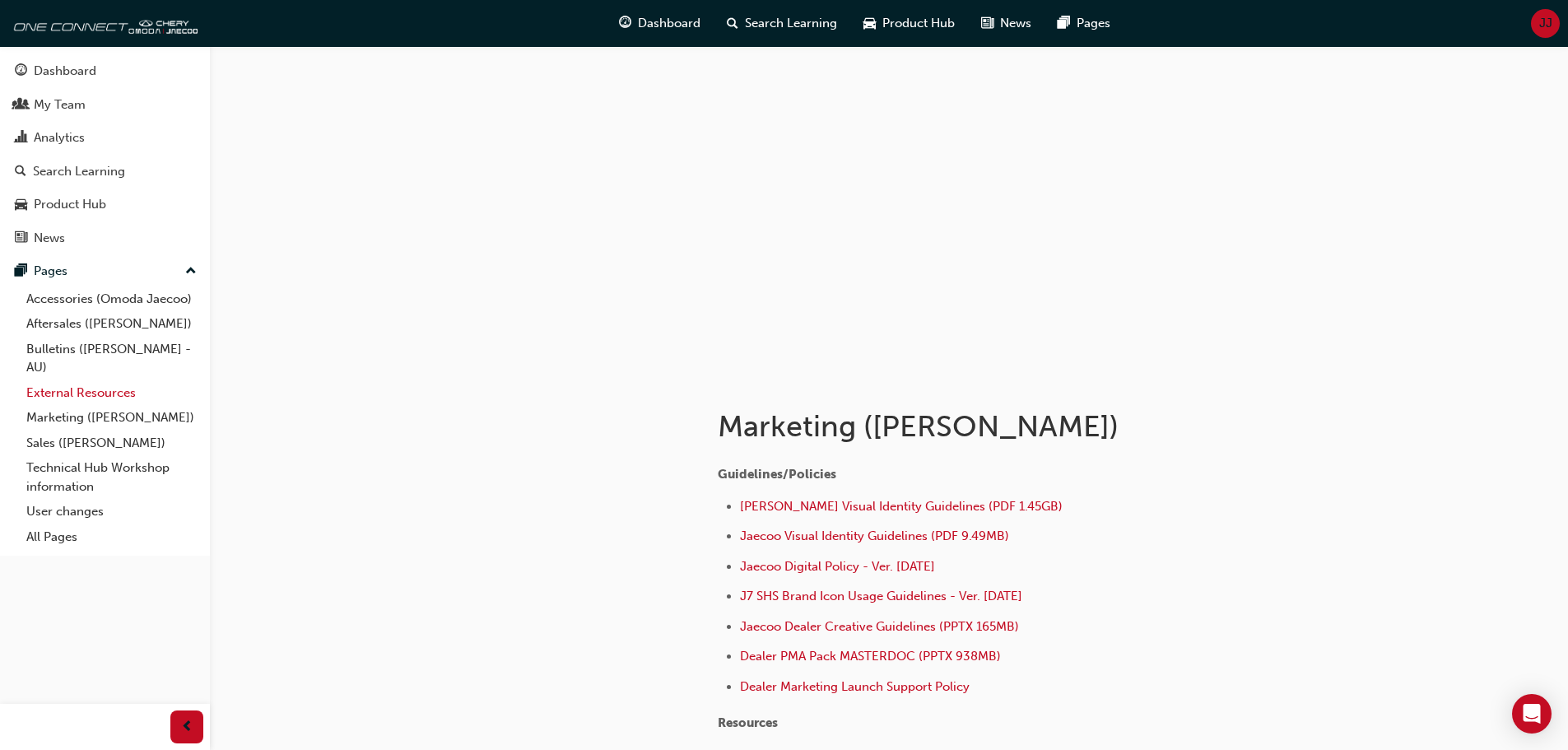
click at [90, 389] on link "External Resources" at bounding box center [111, 392] width 183 height 25
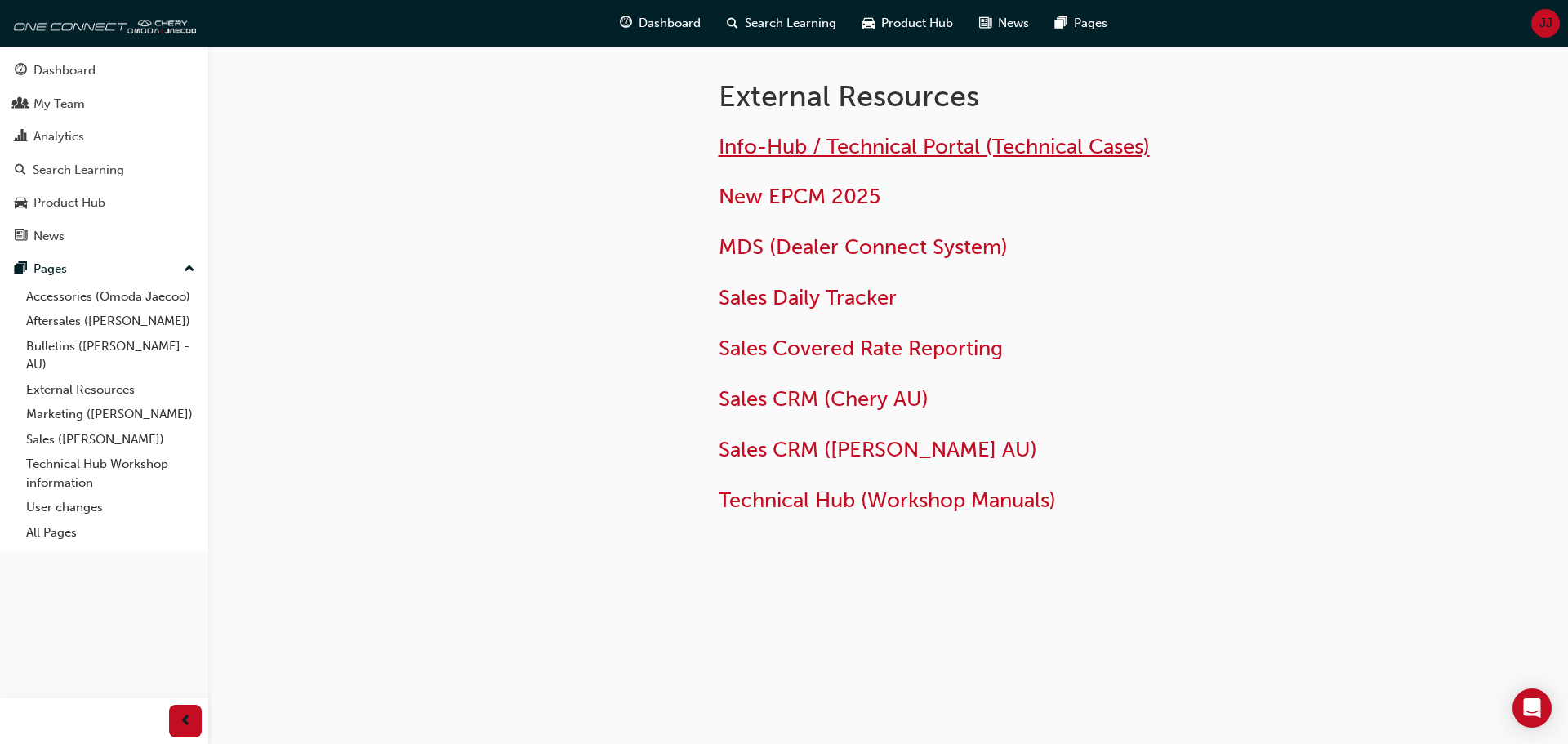
click at [816, 148] on span "Info-Hub / Technical Portal (Technical Cases)" at bounding box center [934, 146] width 431 height 25
